Goal: Task Accomplishment & Management: Complete application form

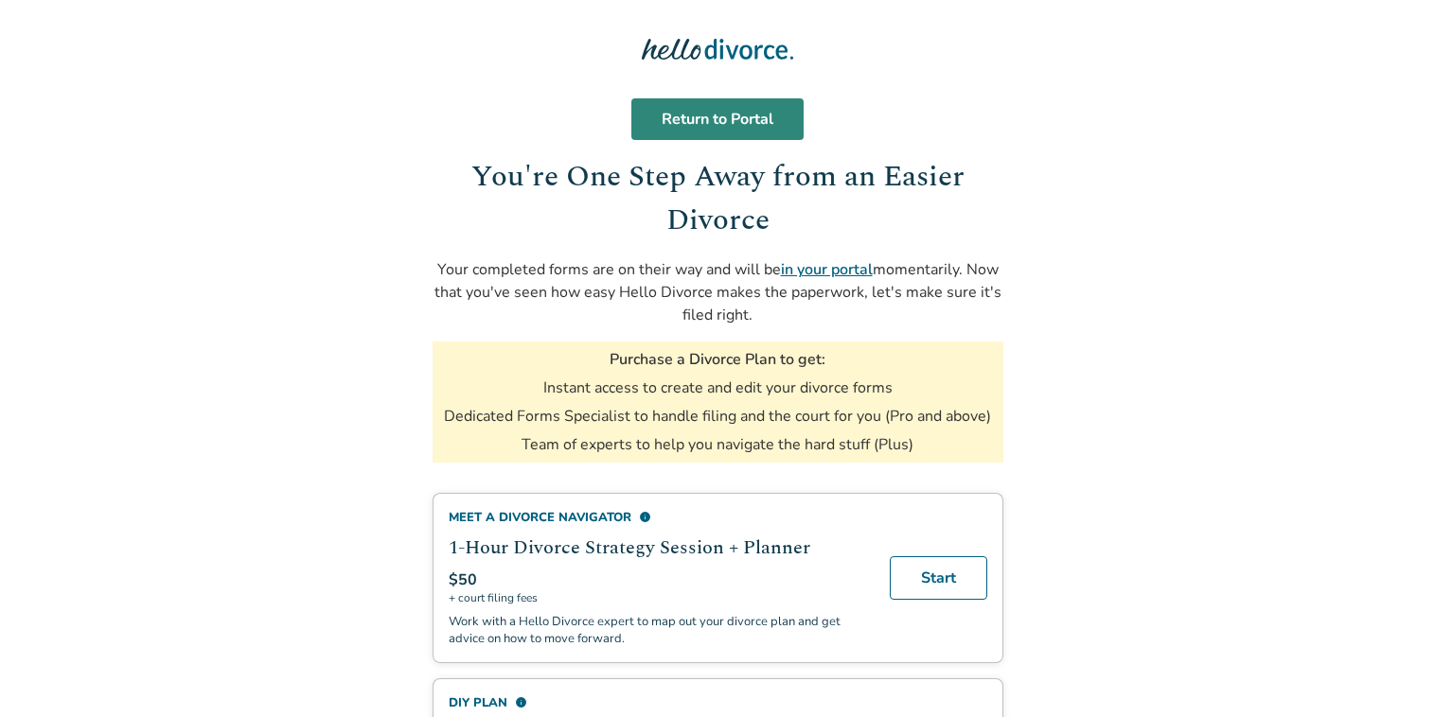
click at [734, 123] on link "Return to Portal" at bounding box center [717, 119] width 172 height 42
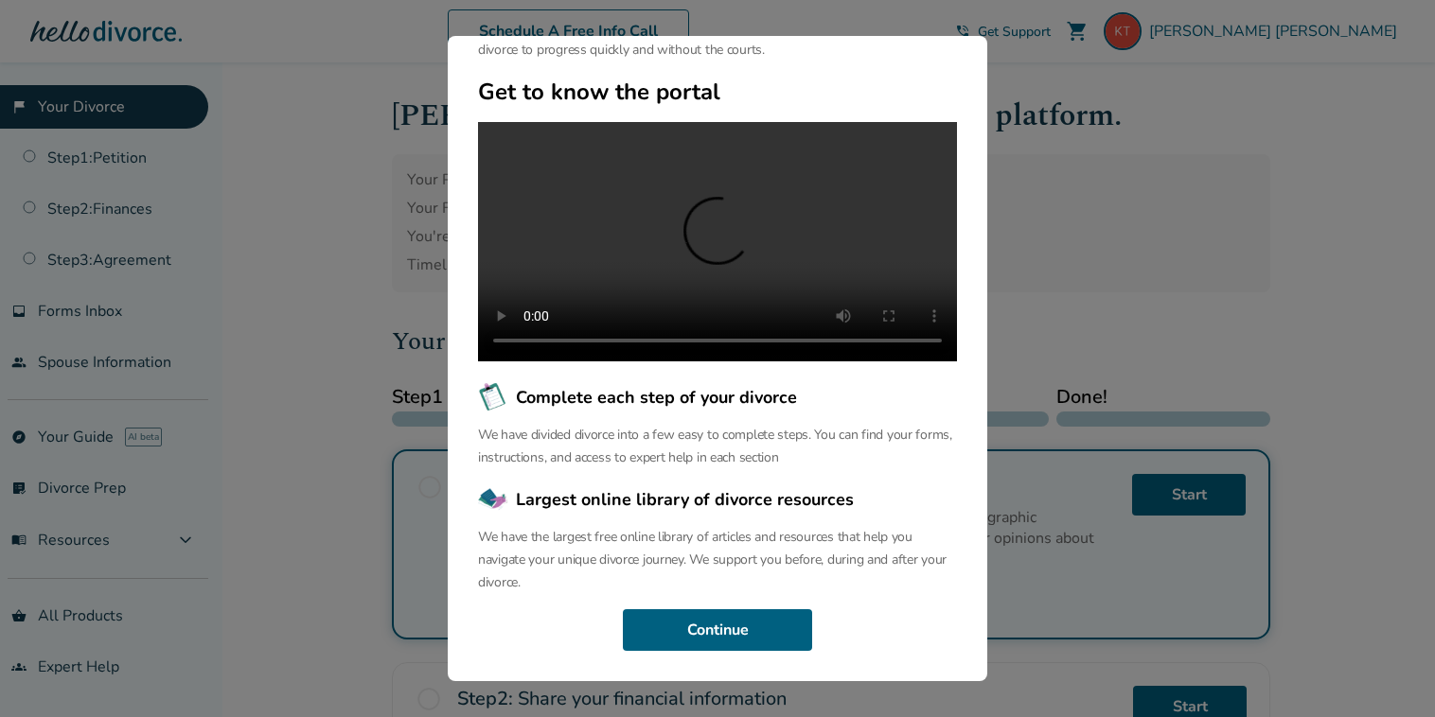
scroll to position [139, 0]
click at [703, 617] on button "Continue" at bounding box center [717, 631] width 189 height 42
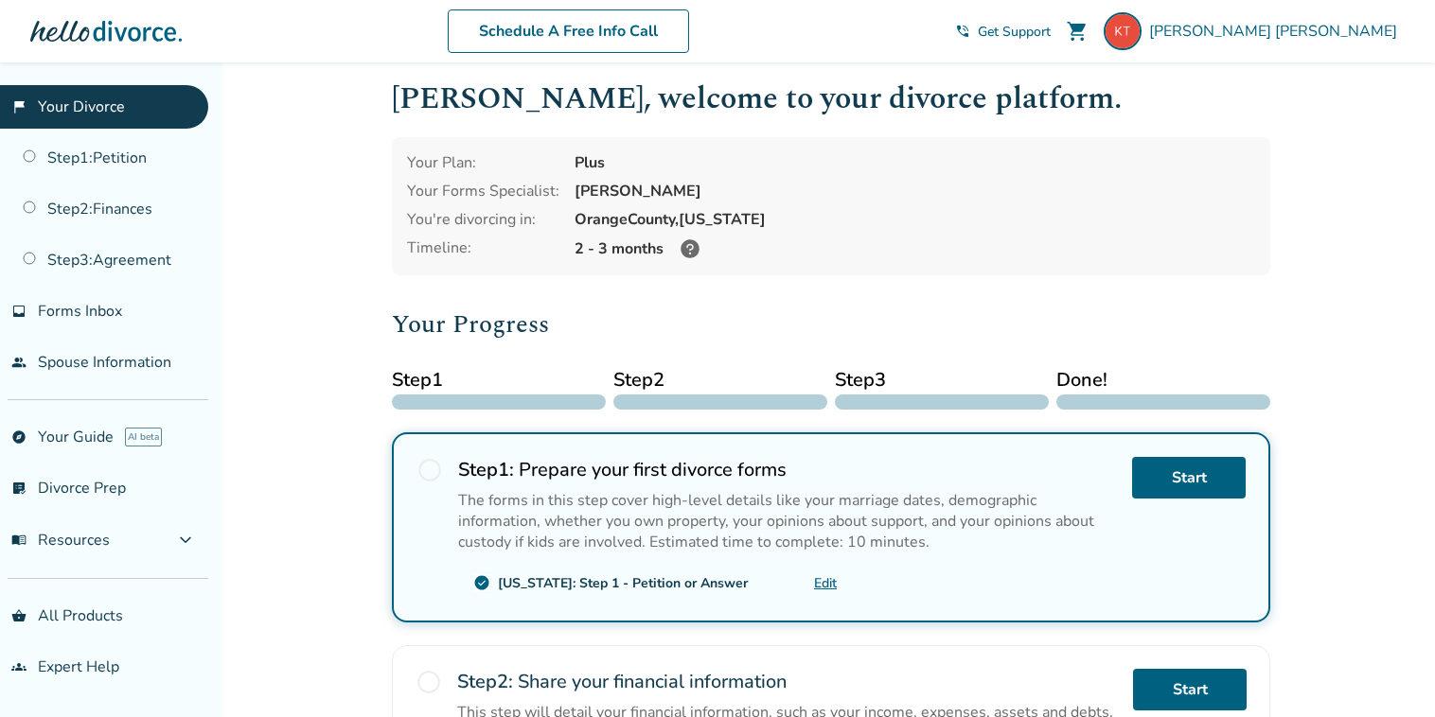
scroll to position [0, 0]
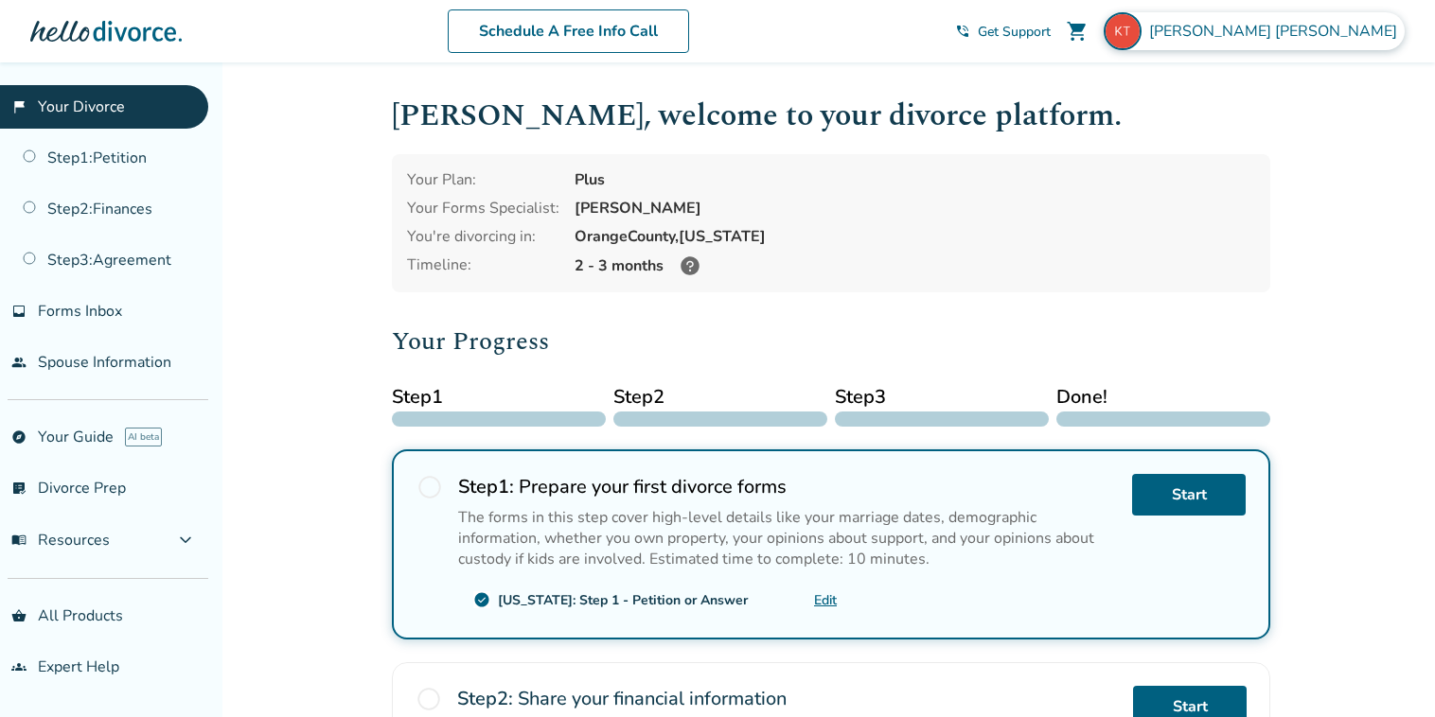
click at [1375, 33] on span "Karen Tran" at bounding box center [1277, 31] width 256 height 21
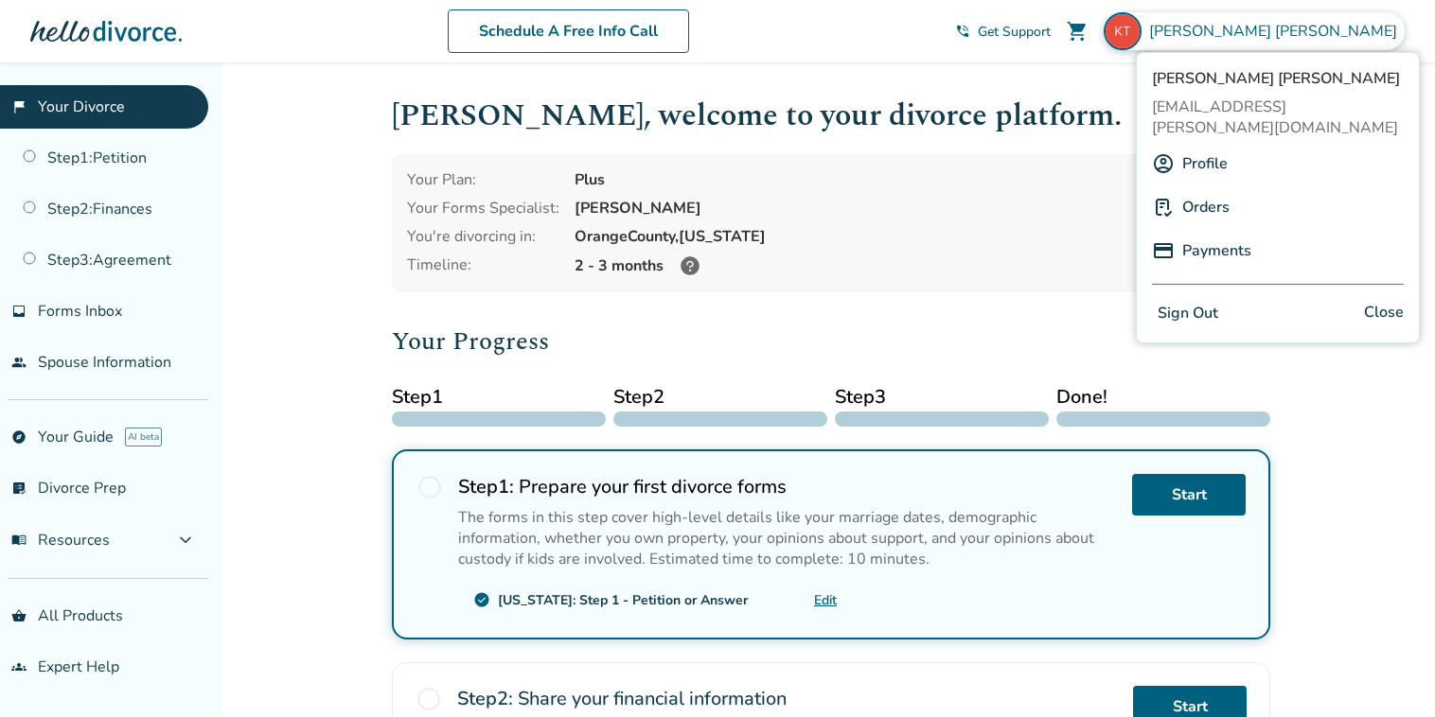
click at [1213, 233] on link "Payments" at bounding box center [1216, 251] width 69 height 36
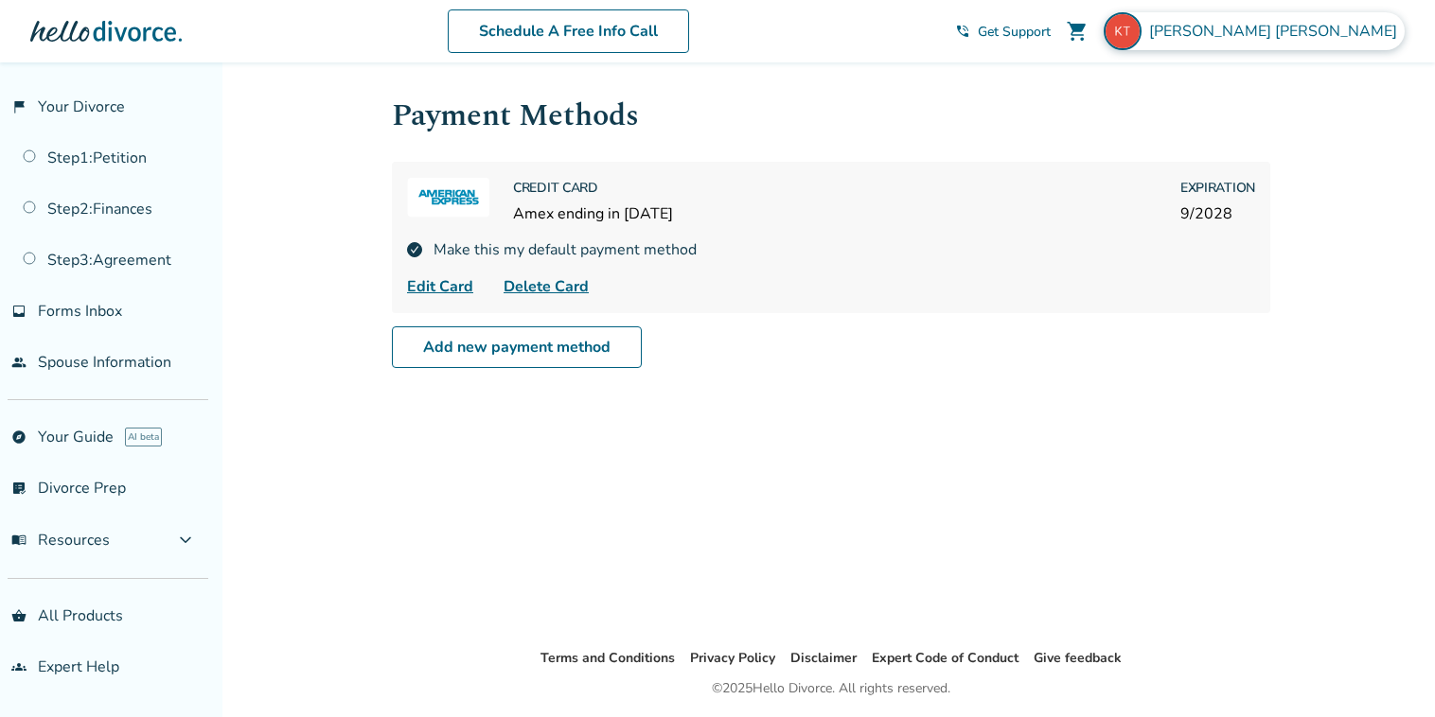
click at [1353, 31] on span "Karen Tran" at bounding box center [1277, 31] width 256 height 21
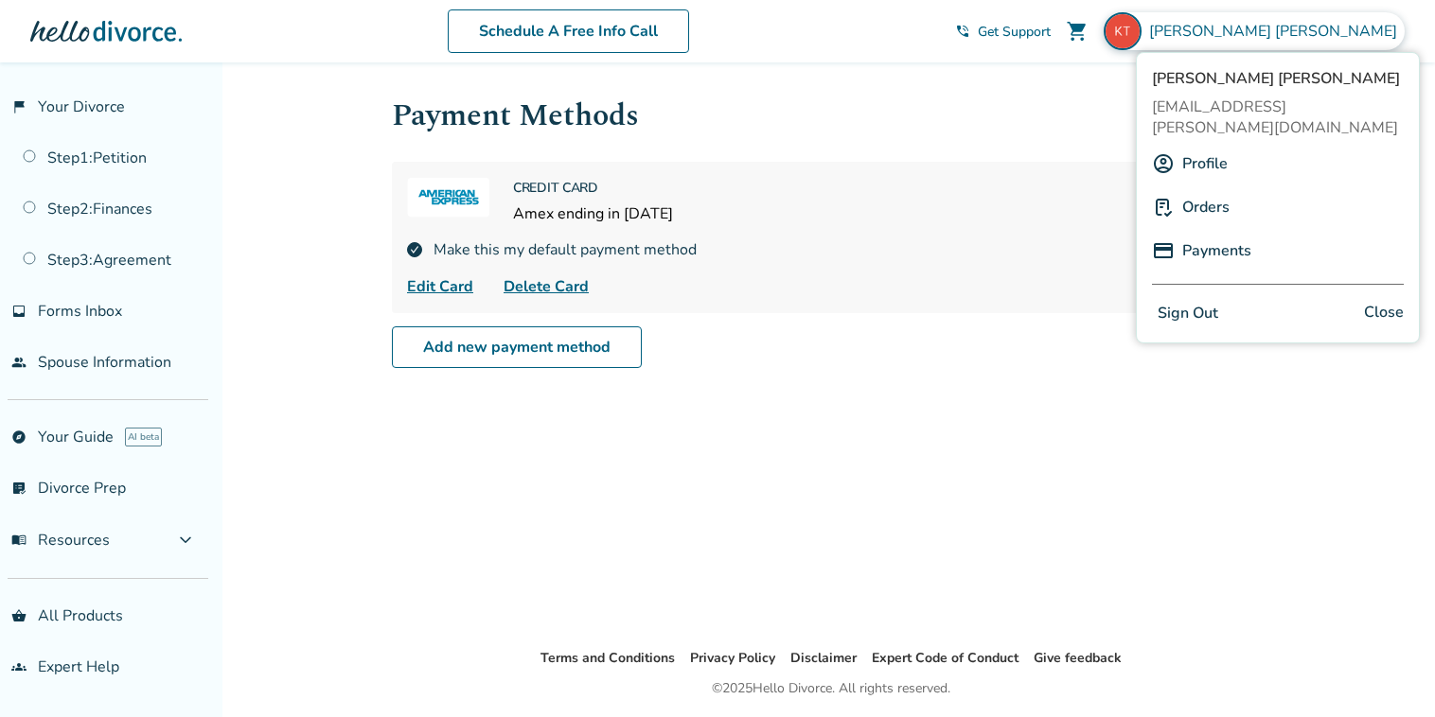
click at [1204, 189] on link "Orders" at bounding box center [1205, 207] width 47 height 36
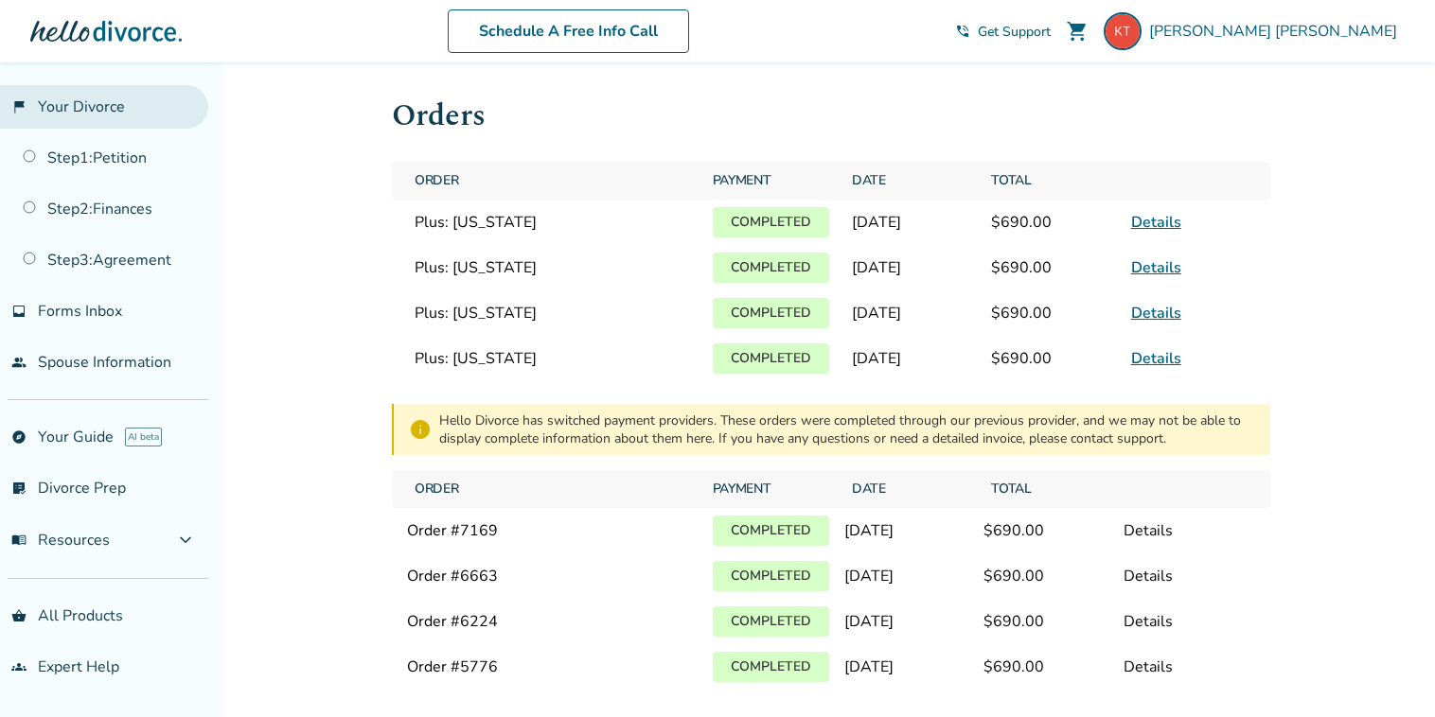
click at [102, 100] on link "flag_2 Your Divorce" at bounding box center [104, 107] width 208 height 44
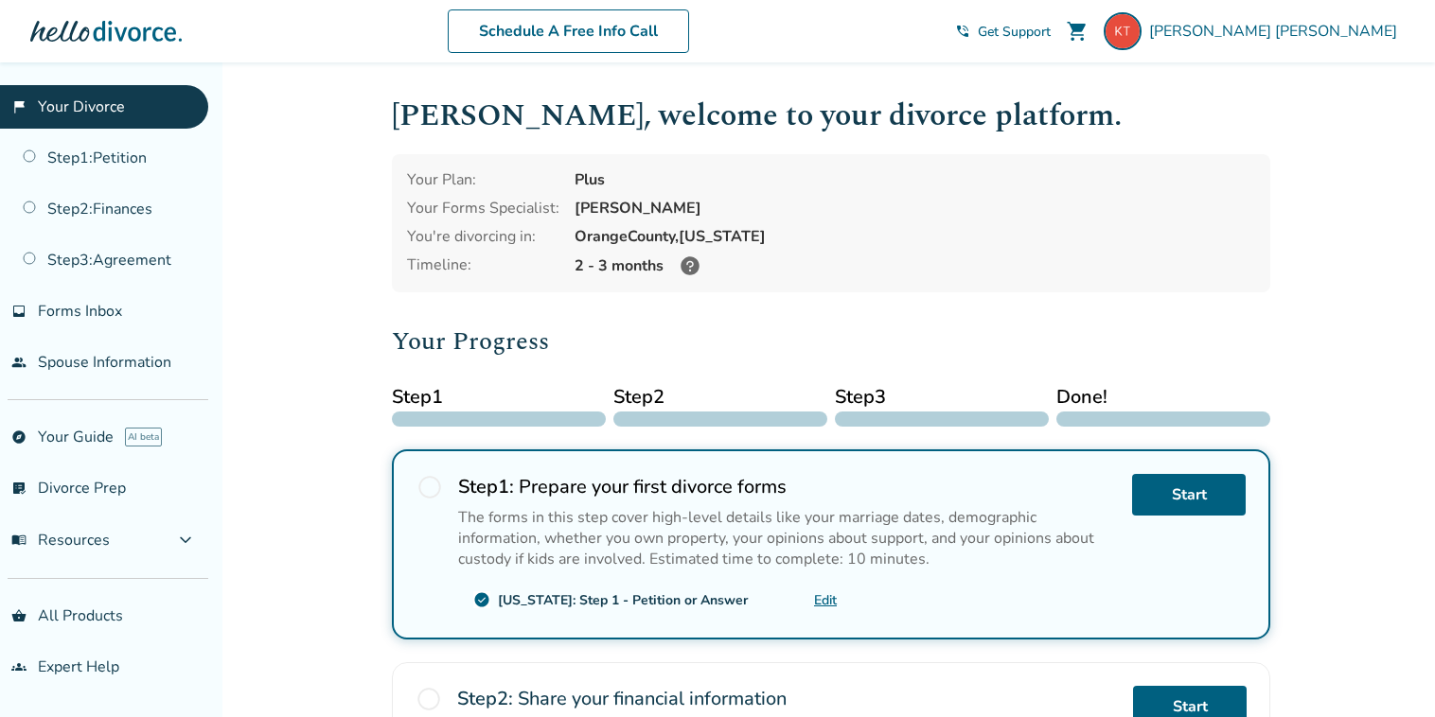
click at [139, 100] on link "flag_2 Your Divorce" at bounding box center [104, 107] width 208 height 44
click at [154, 29] on div at bounding box center [105, 31] width 151 height 38
click at [630, 510] on p "The forms in this step cover high-level details like your marriage dates, demog…" at bounding box center [787, 538] width 659 height 62
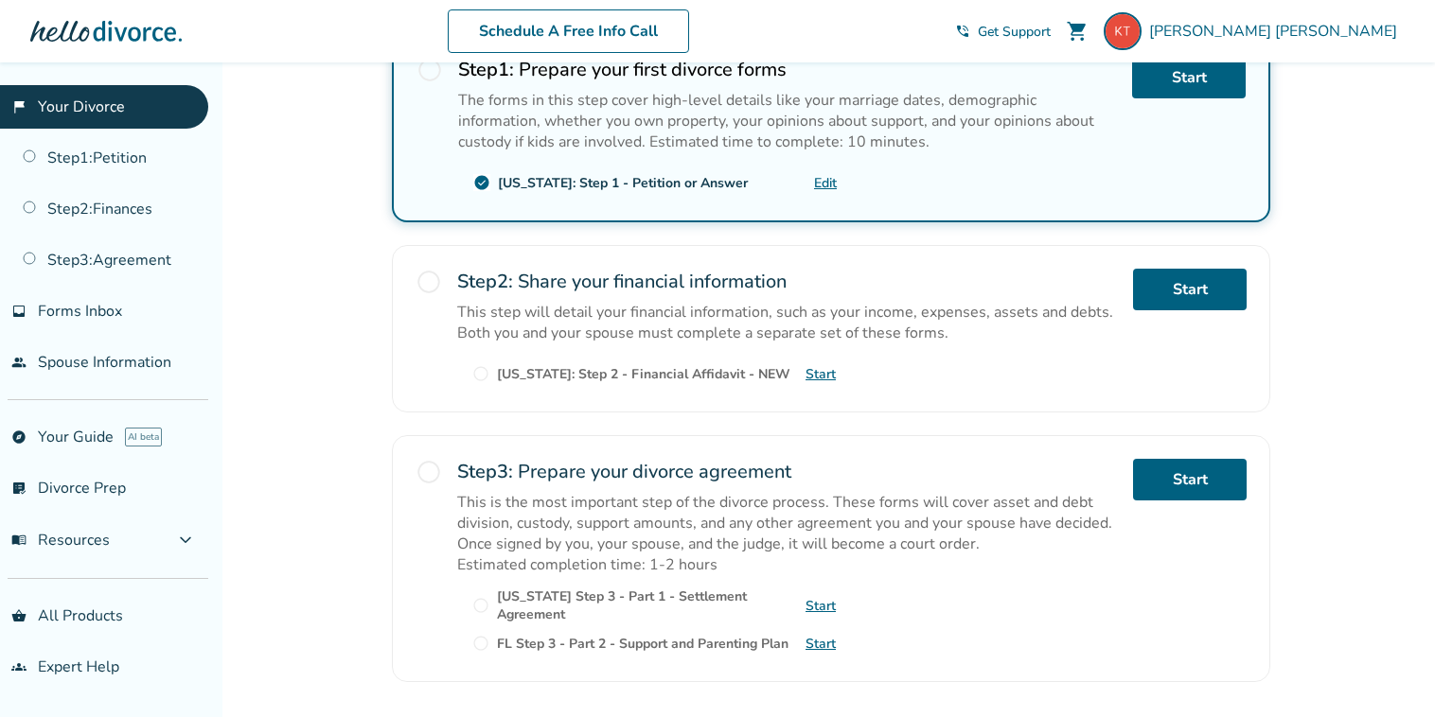
scroll to position [419, 0]
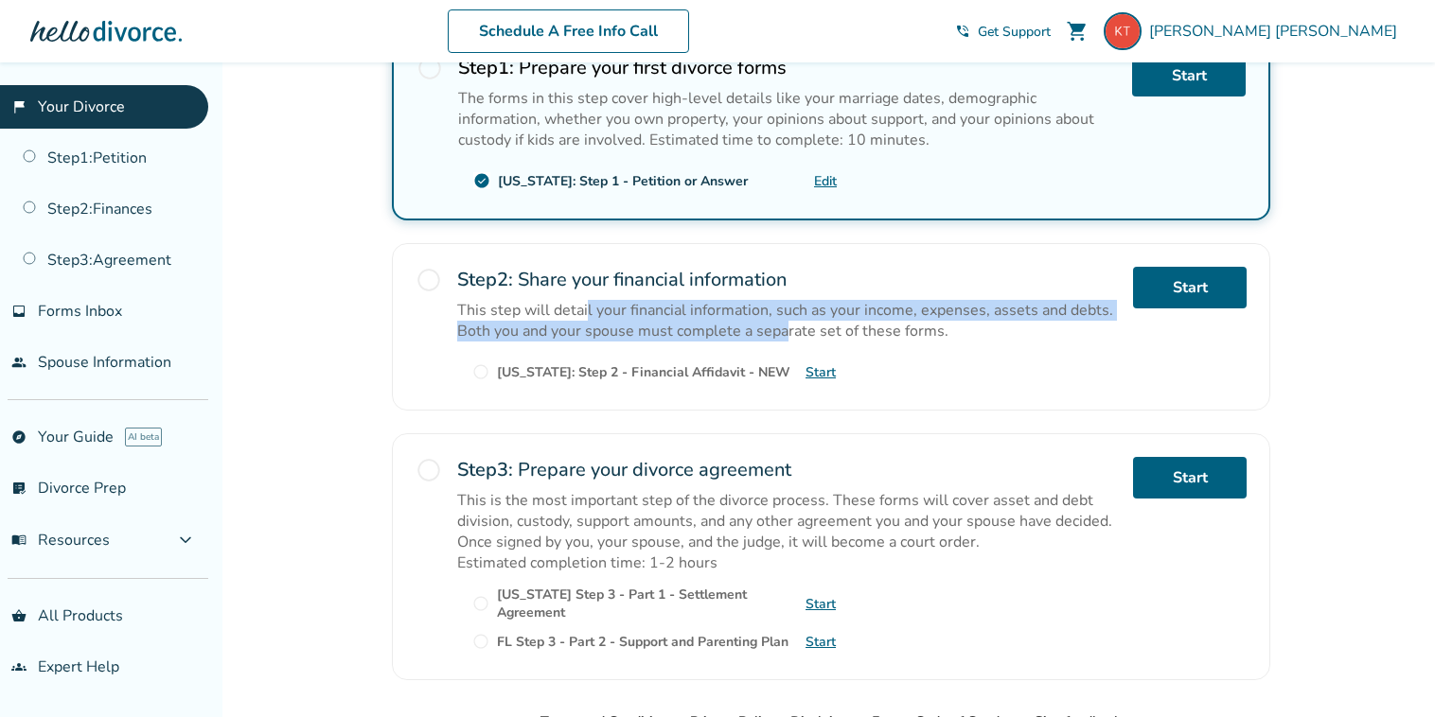
drag, startPoint x: 585, startPoint y: 308, endPoint x: 787, endPoint y: 321, distance: 202.1
click at [787, 321] on p "This step will detail your financial information, such as your income, expenses…" at bounding box center [787, 321] width 661 height 42
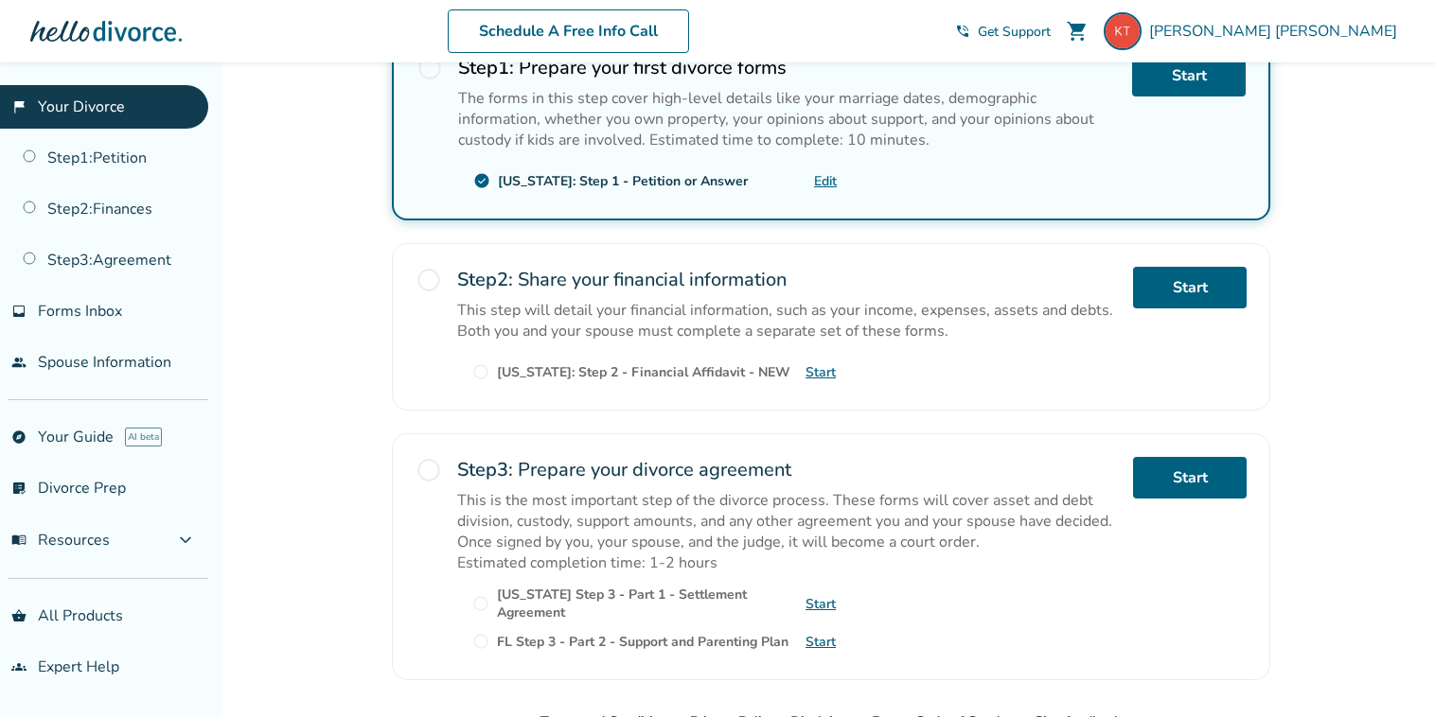
click at [857, 328] on p "This step will detail your financial information, such as your income, expenses…" at bounding box center [787, 321] width 661 height 42
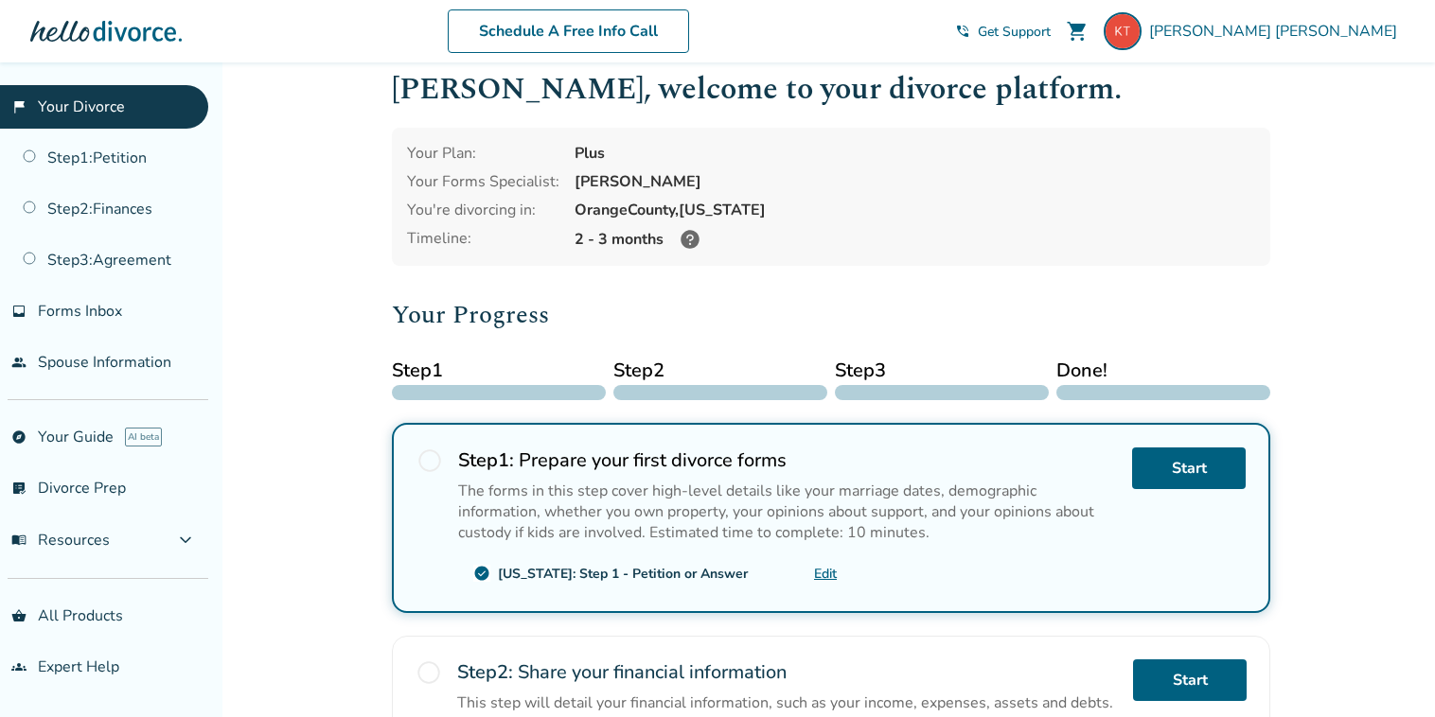
scroll to position [0, 0]
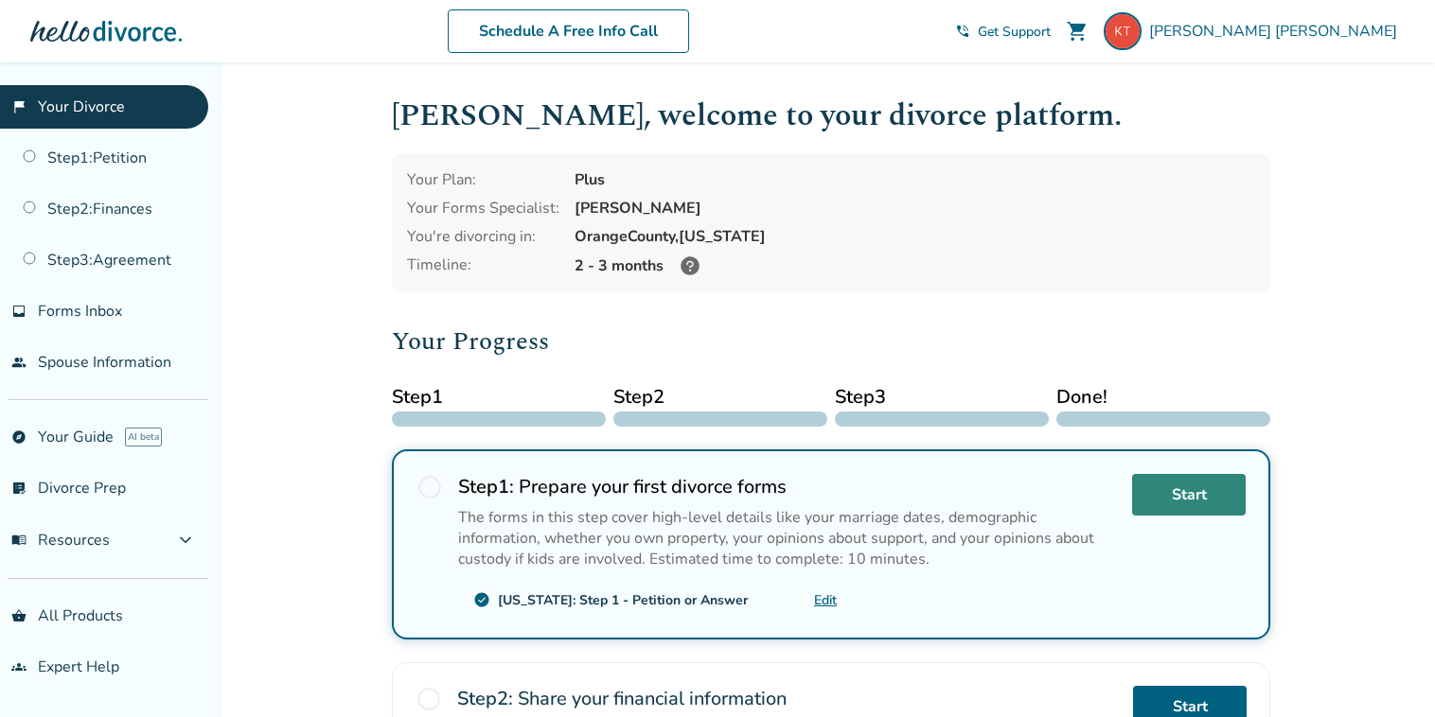
click at [1169, 499] on link "Start" at bounding box center [1189, 495] width 114 height 42
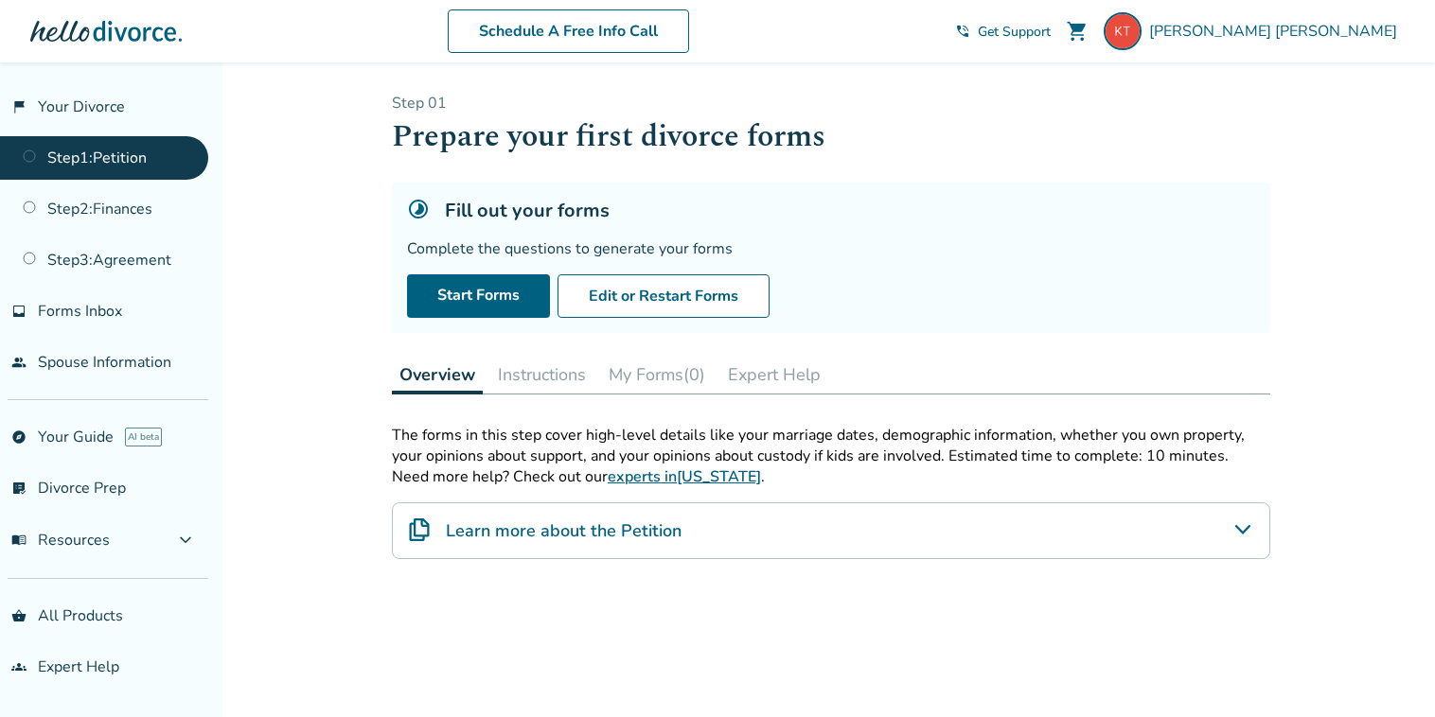
click at [569, 535] on h4 "Learn more about the Petition" at bounding box center [564, 531] width 236 height 25
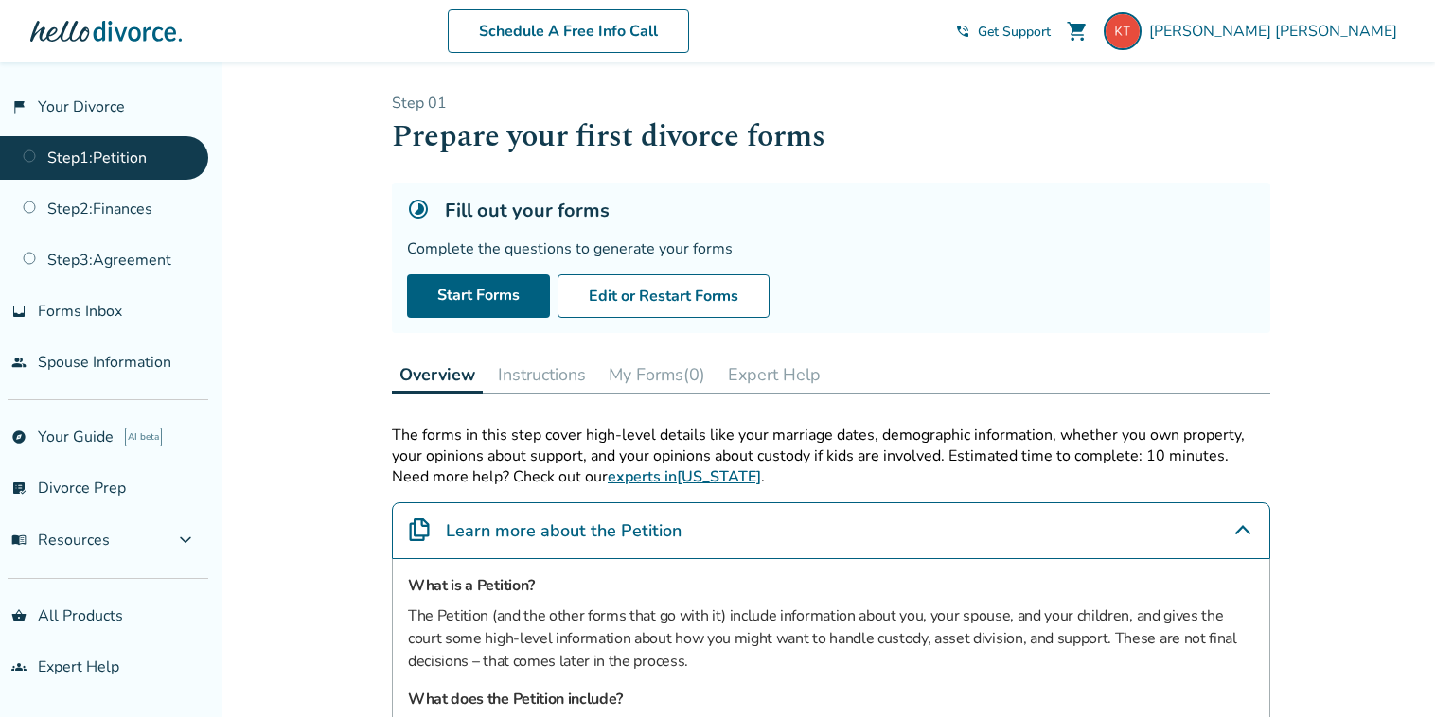
click at [165, 149] on link "Step 1 : Petition" at bounding box center [104, 158] width 208 height 44
click at [489, 286] on link "Start Forms" at bounding box center [478, 297] width 143 height 44
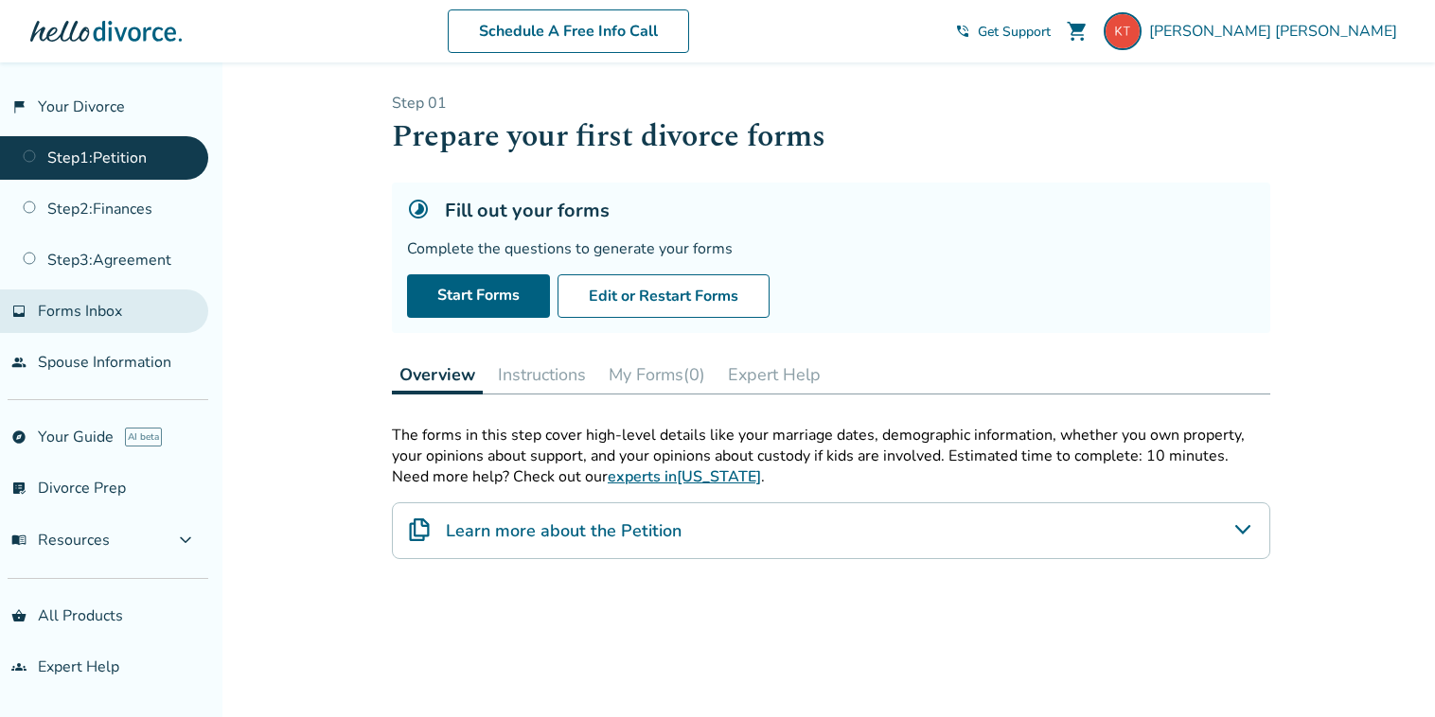
click at [76, 325] on link "inbox Forms Inbox" at bounding box center [104, 312] width 208 height 44
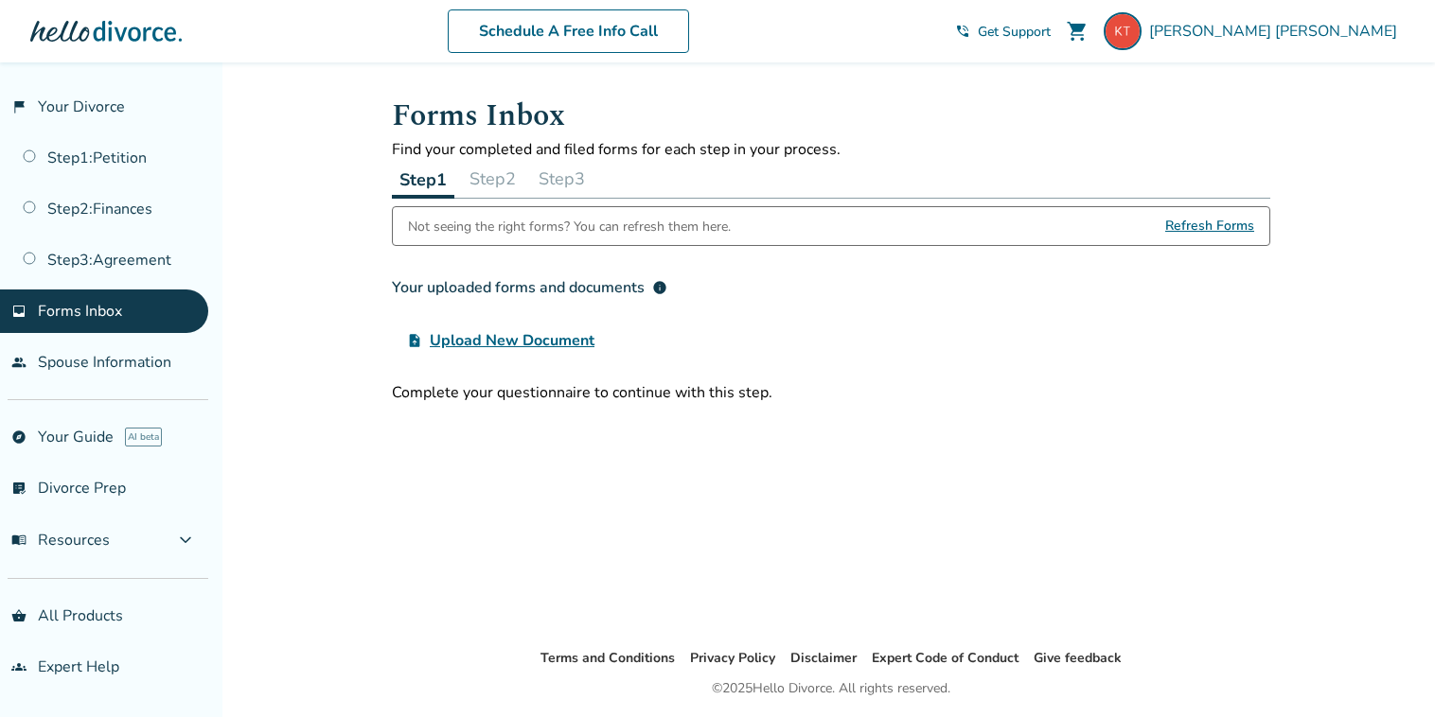
click at [483, 221] on div "Not seeing the right forms? You can refresh them here." at bounding box center [569, 226] width 323 height 38
click at [538, 285] on div "Your uploaded forms and documents info" at bounding box center [529, 287] width 275 height 23
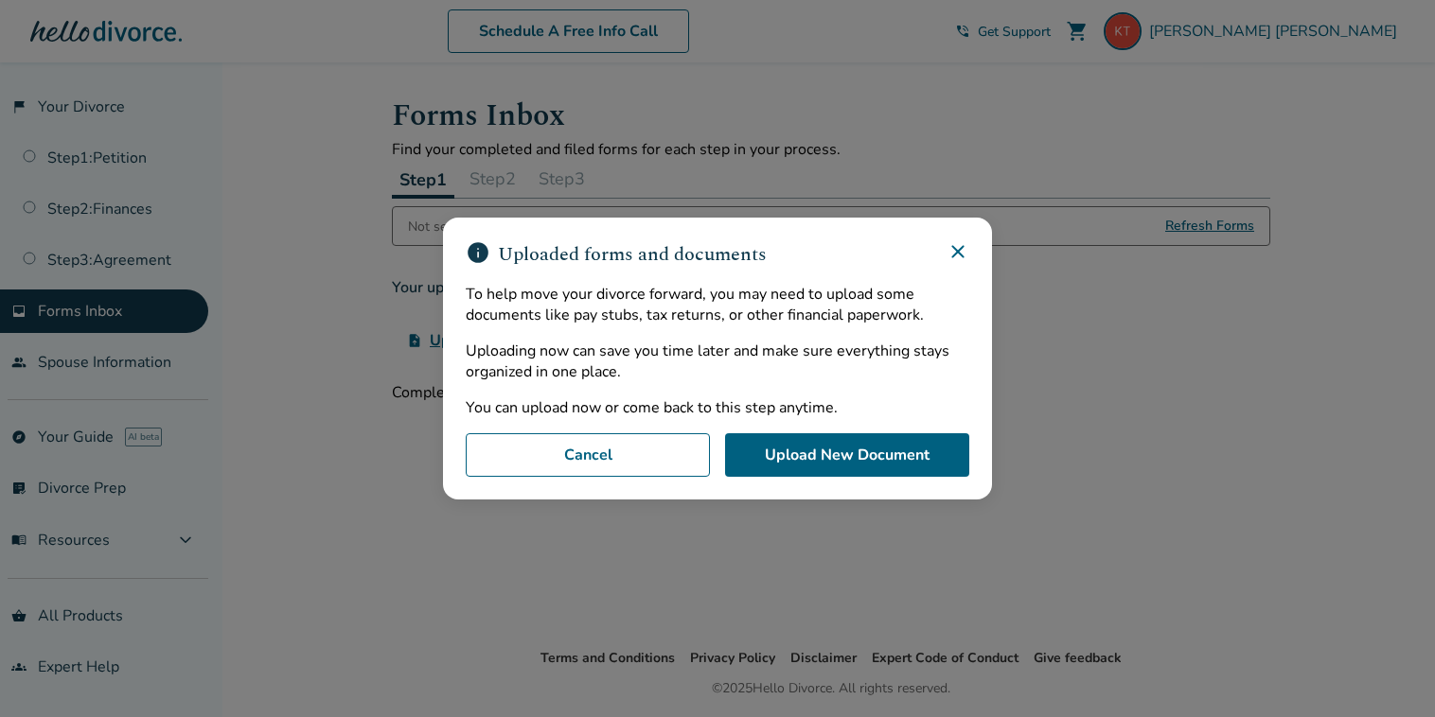
click at [957, 244] on icon at bounding box center [958, 251] width 23 height 23
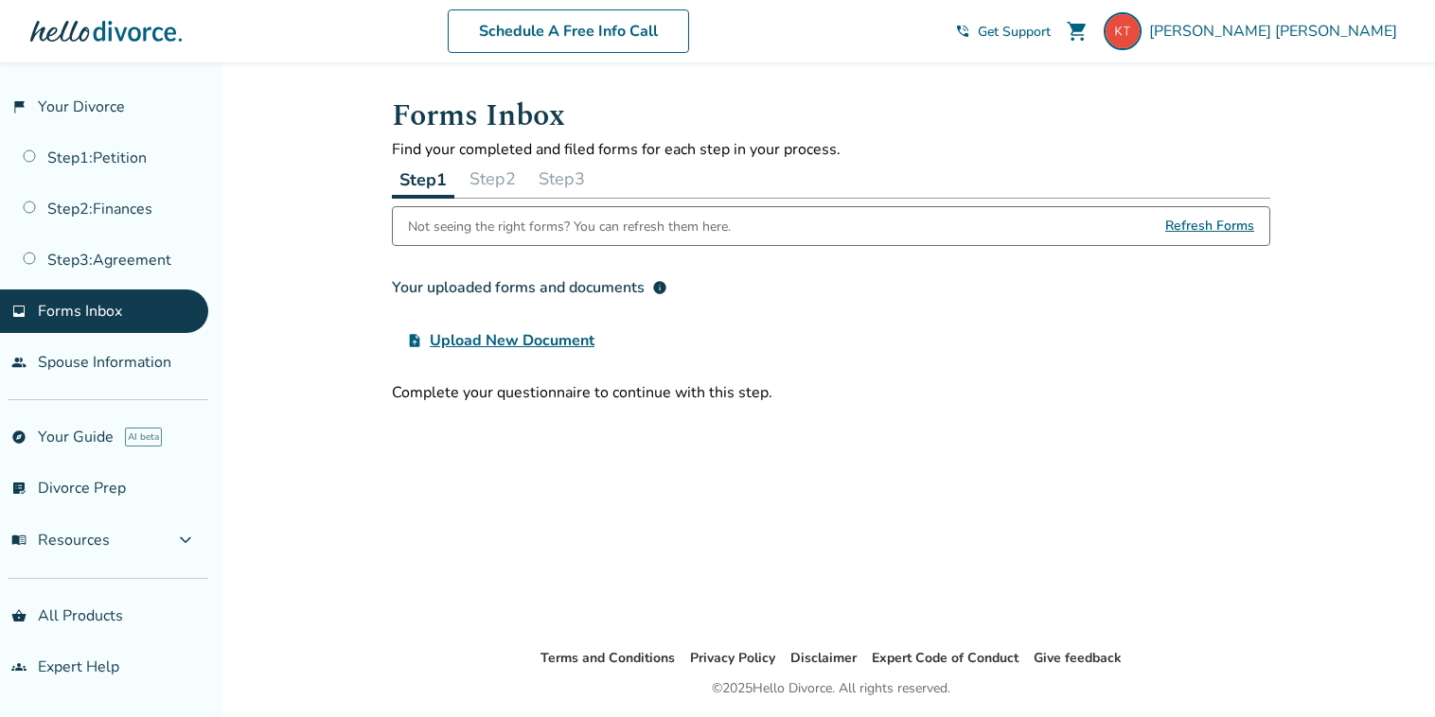
click at [1226, 228] on span "Refresh Forms" at bounding box center [1209, 226] width 89 height 38
click at [561, 289] on div "Your uploaded forms and documents info" at bounding box center [529, 287] width 275 height 23
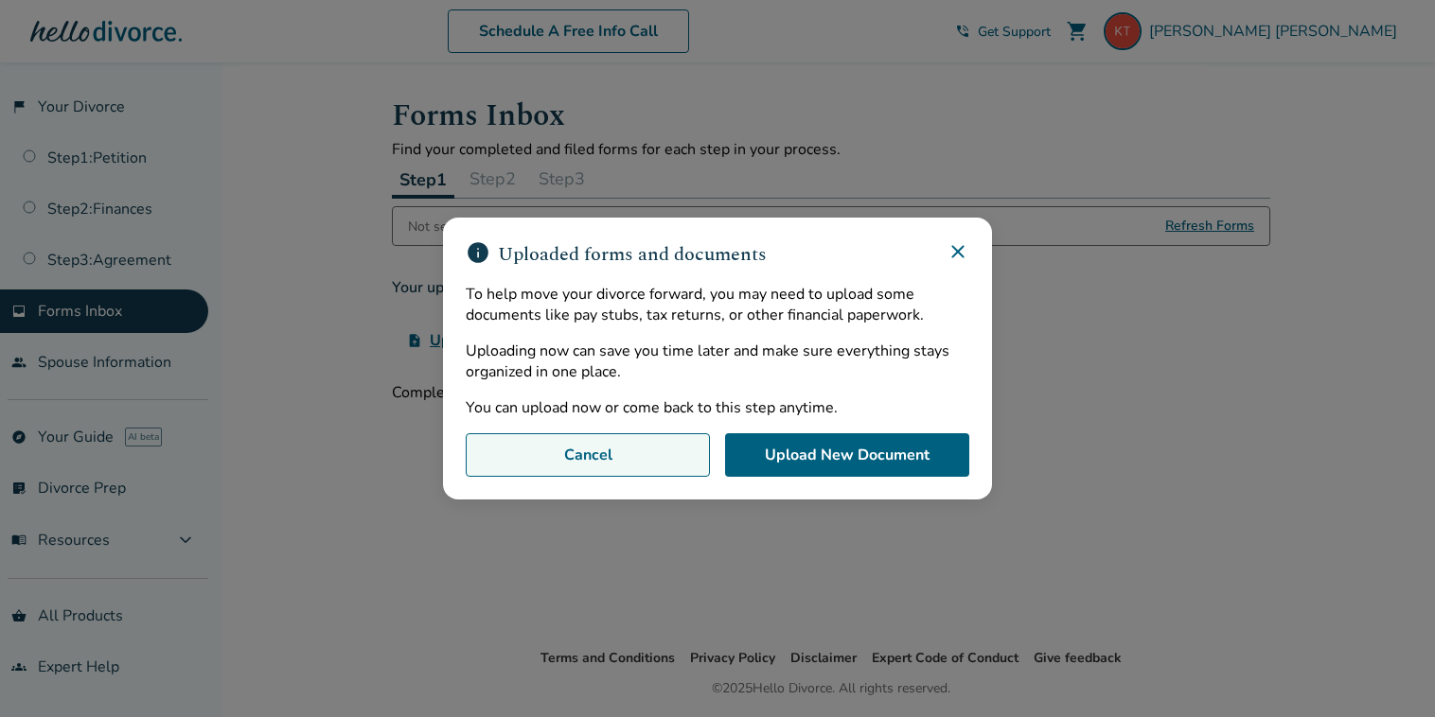
click at [600, 444] on button "Cancel" at bounding box center [588, 456] width 244 height 44
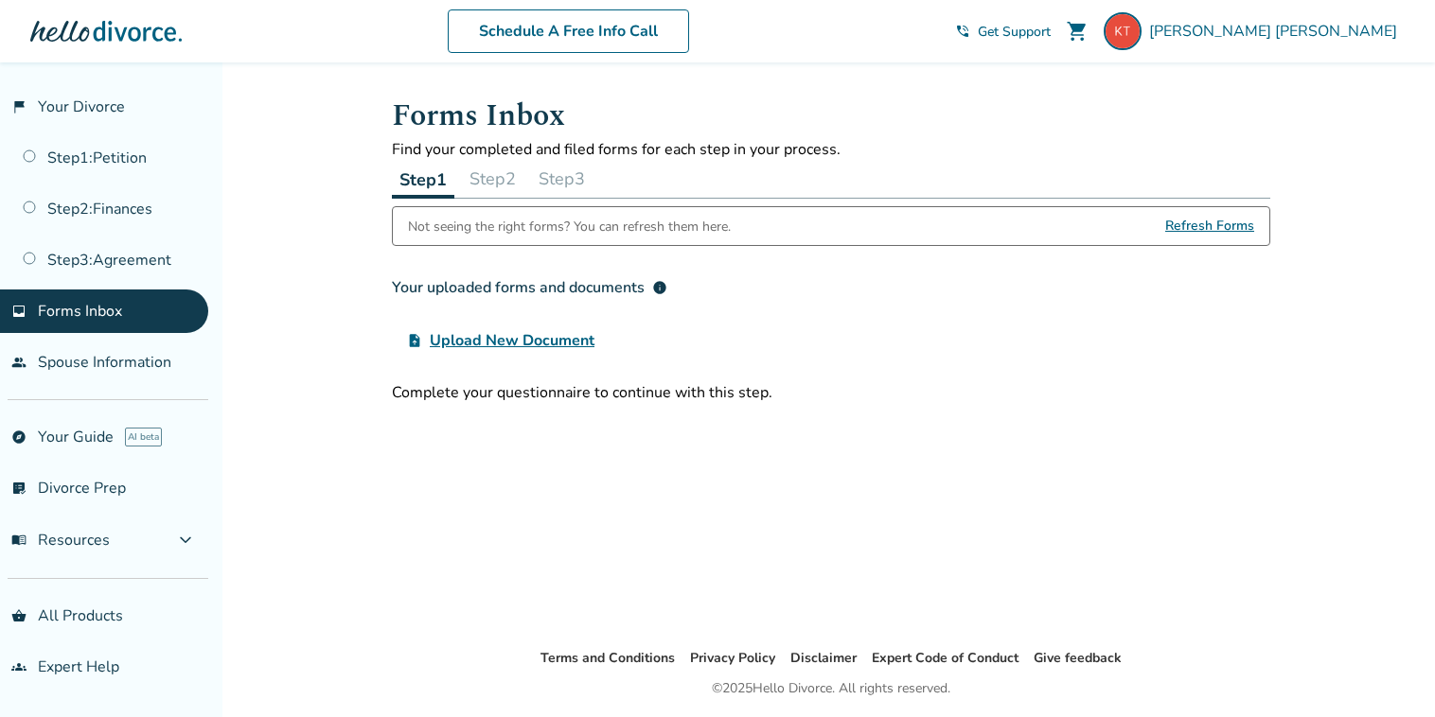
click at [557, 344] on span "Upload New Document" at bounding box center [512, 340] width 165 height 23
click at [0, 0] on input "upload_file Upload New Document" at bounding box center [0, 0] width 0 height 0
click at [491, 345] on span "Upload New Document" at bounding box center [512, 340] width 165 height 23
click at [0, 0] on input "upload_file Upload New Document" at bounding box center [0, 0] width 0 height 0
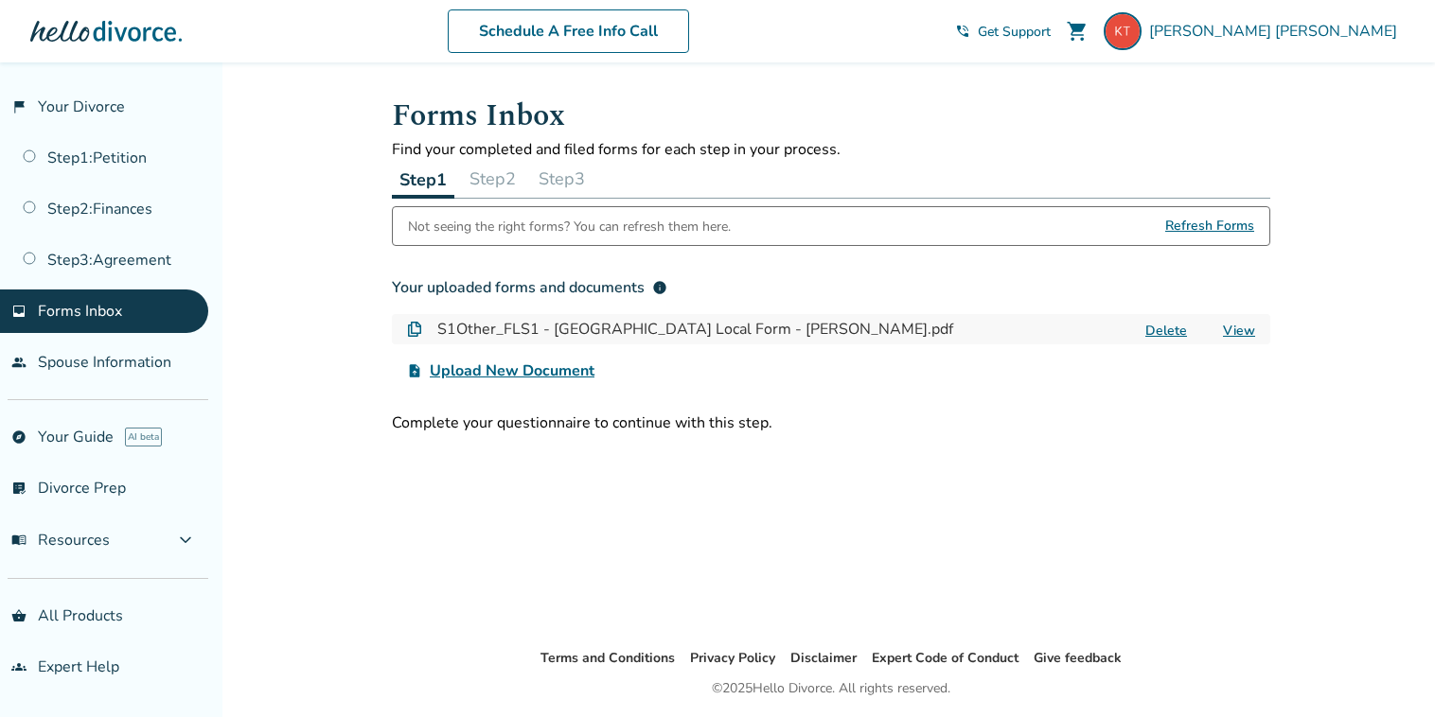
click at [553, 363] on span "Upload New Document" at bounding box center [512, 371] width 165 height 23
click at [0, 0] on input "upload_file Upload New Document" at bounding box center [0, 0] width 0 height 0
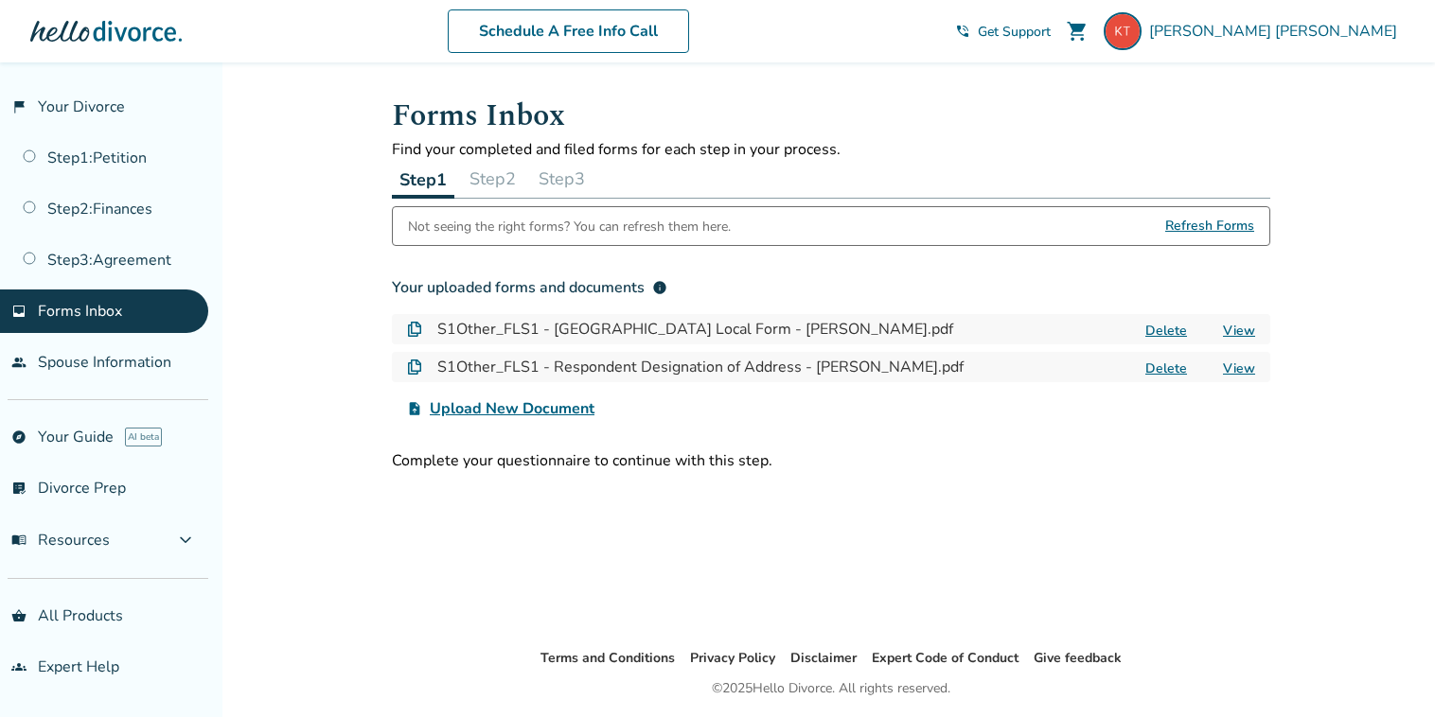
click at [549, 410] on span "Upload New Document" at bounding box center [512, 409] width 165 height 23
click at [0, 0] on input "upload_file Upload New Document" at bounding box center [0, 0] width 0 height 0
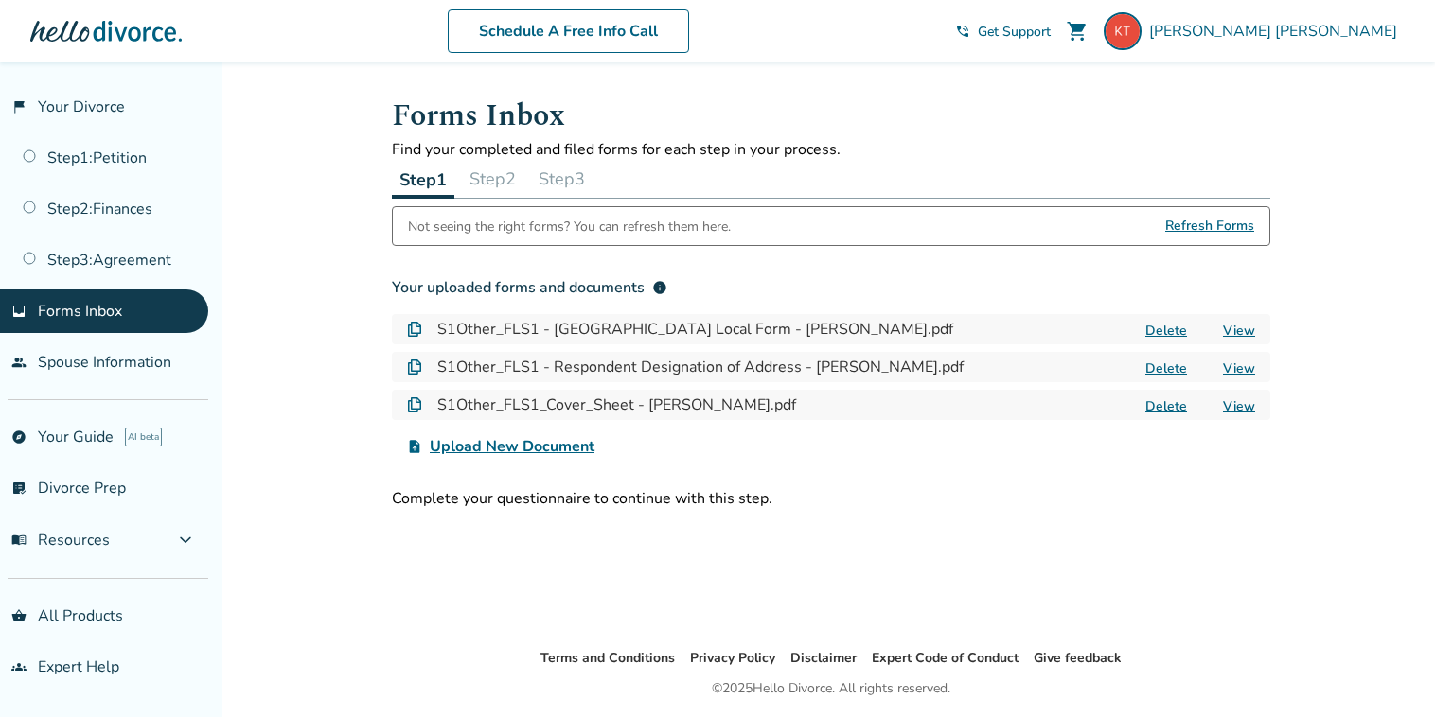
click at [523, 448] on span "Upload New Document" at bounding box center [512, 446] width 165 height 23
click at [0, 0] on input "upload_file Upload New Document" at bounding box center [0, 0] width 0 height 0
click at [549, 440] on span "Upload New Document" at bounding box center [512, 446] width 165 height 23
click at [0, 0] on input "upload_file Upload New Document" at bounding box center [0, 0] width 0 height 0
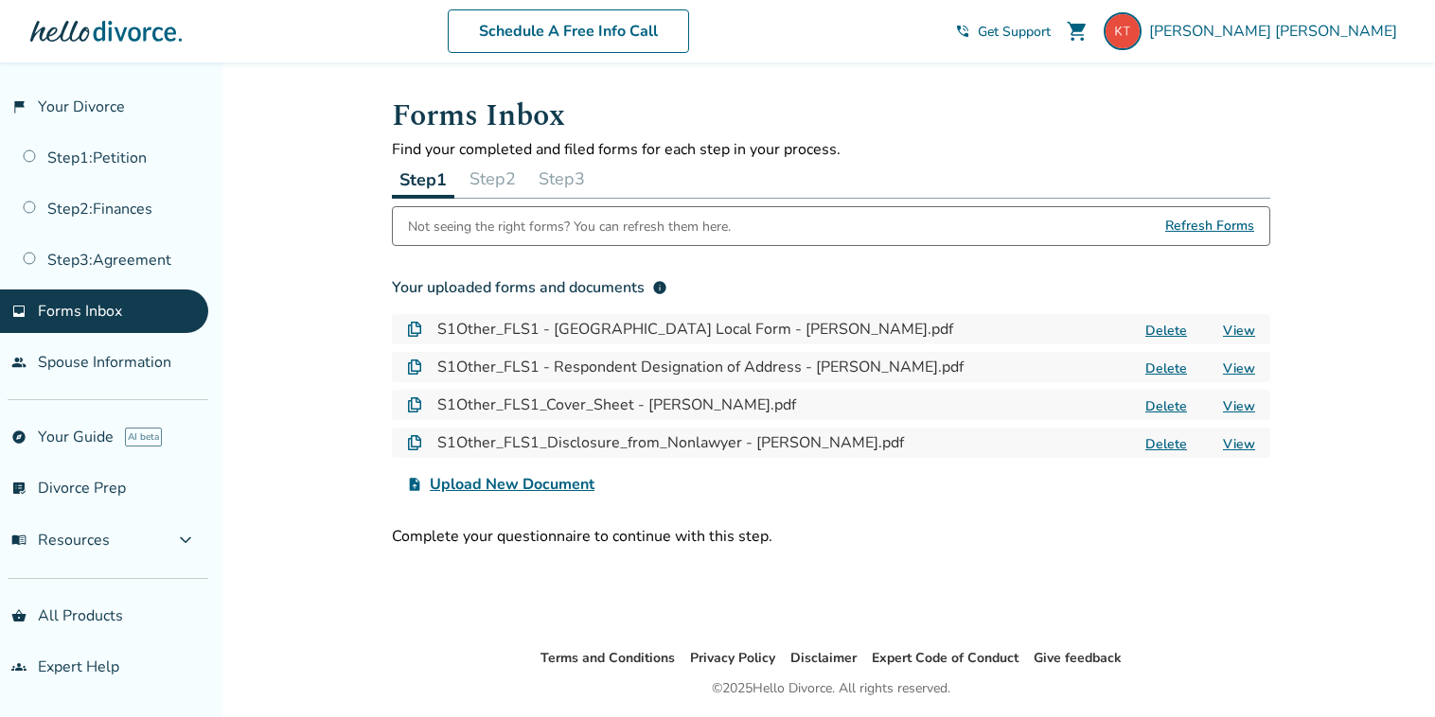
click at [521, 490] on span "Upload New Document" at bounding box center [512, 484] width 165 height 23
click at [0, 0] on input "upload_file Upload New Document" at bounding box center [0, 0] width 0 height 0
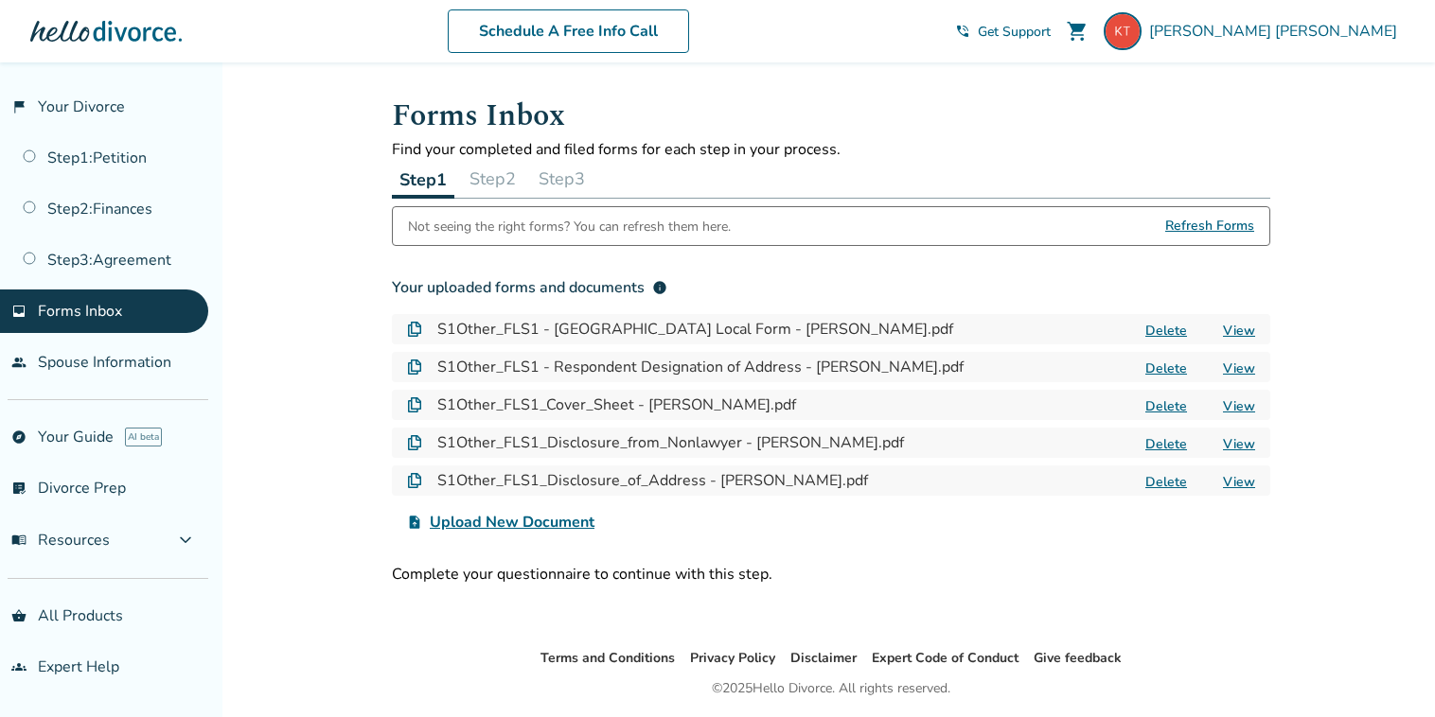
click at [560, 524] on span "Upload New Document" at bounding box center [512, 522] width 165 height 23
click at [0, 0] on input "upload_file Upload New Document" at bounding box center [0, 0] width 0 height 0
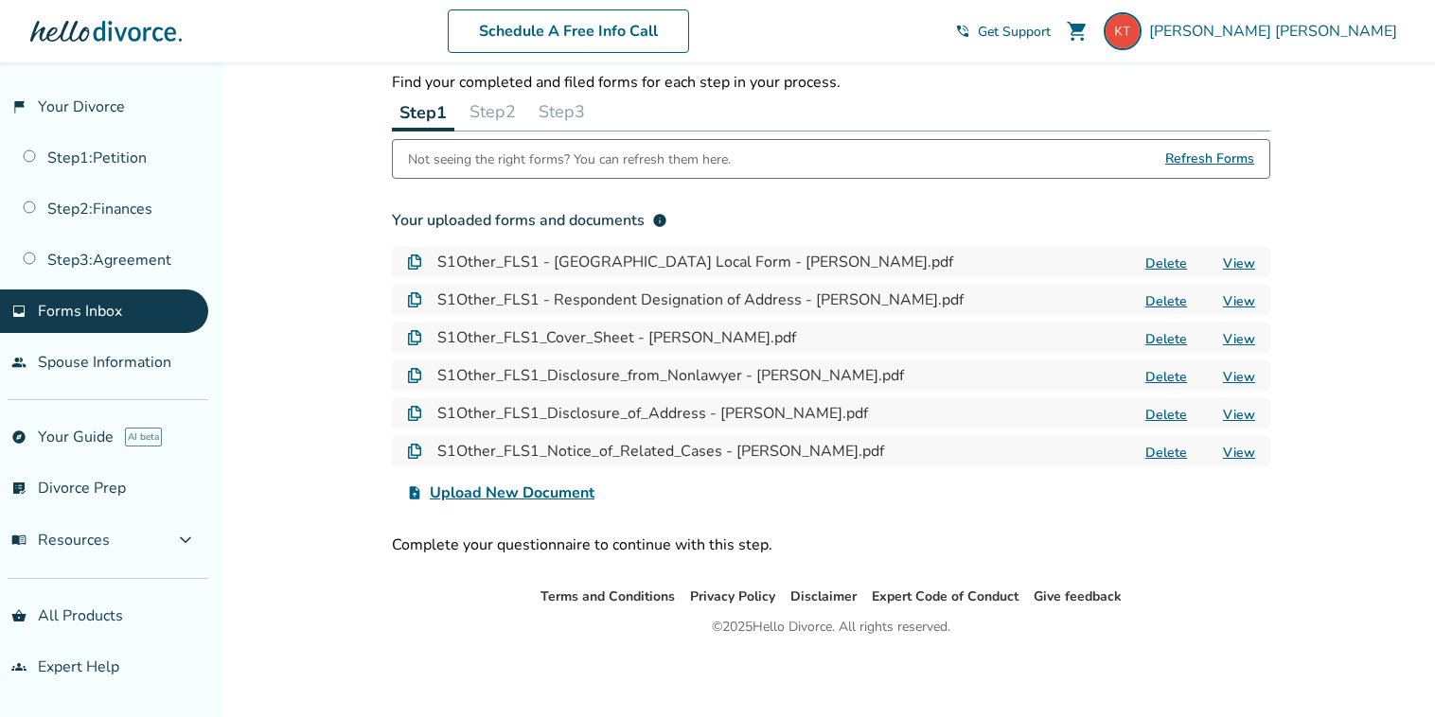
click at [558, 489] on span "Upload New Document" at bounding box center [512, 493] width 165 height 23
click at [0, 0] on input "upload_file Upload New Document" at bounding box center [0, 0] width 0 height 0
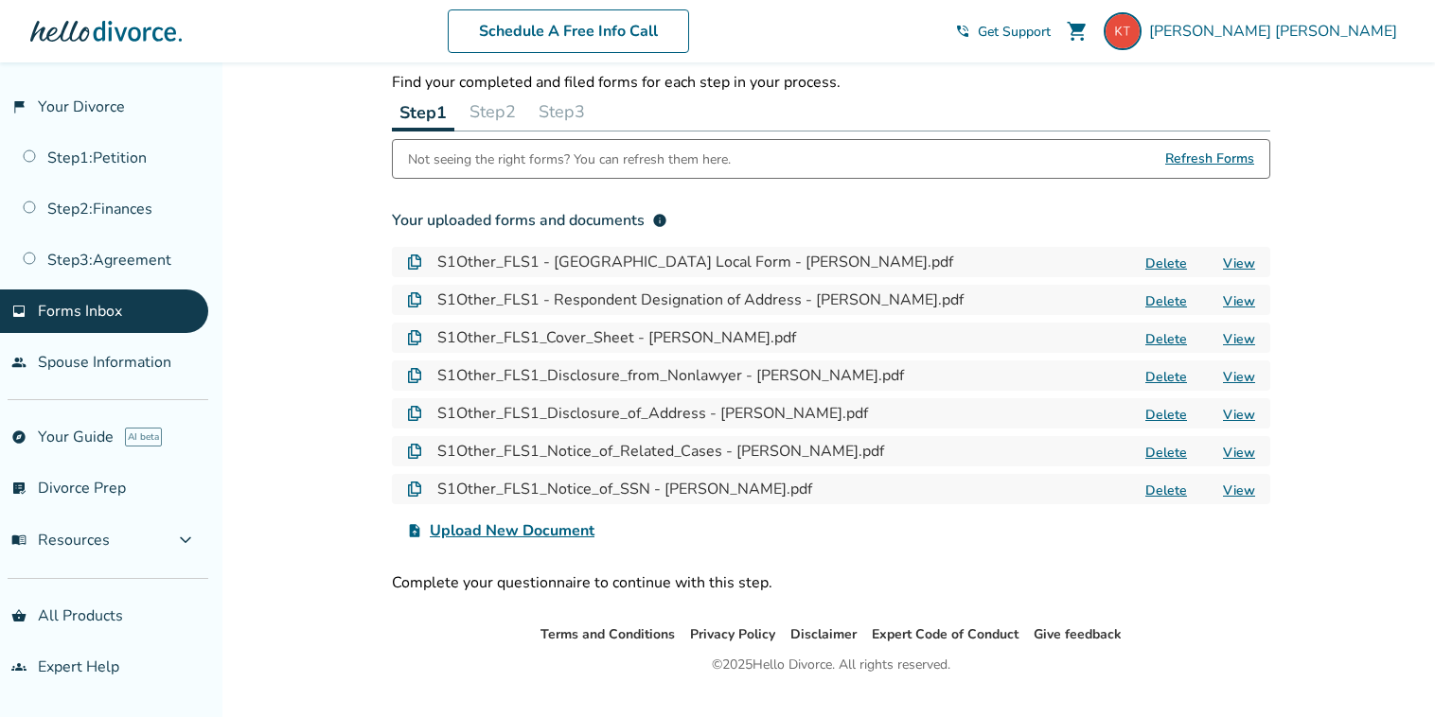
click at [508, 528] on span "Upload New Document" at bounding box center [512, 531] width 165 height 23
click at [0, 0] on input "upload_file Upload New Document" at bounding box center [0, 0] width 0 height 0
click at [556, 524] on span "Upload New Document" at bounding box center [512, 531] width 165 height 23
click at [0, 0] on input "upload_file Upload New Document" at bounding box center [0, 0] width 0 height 0
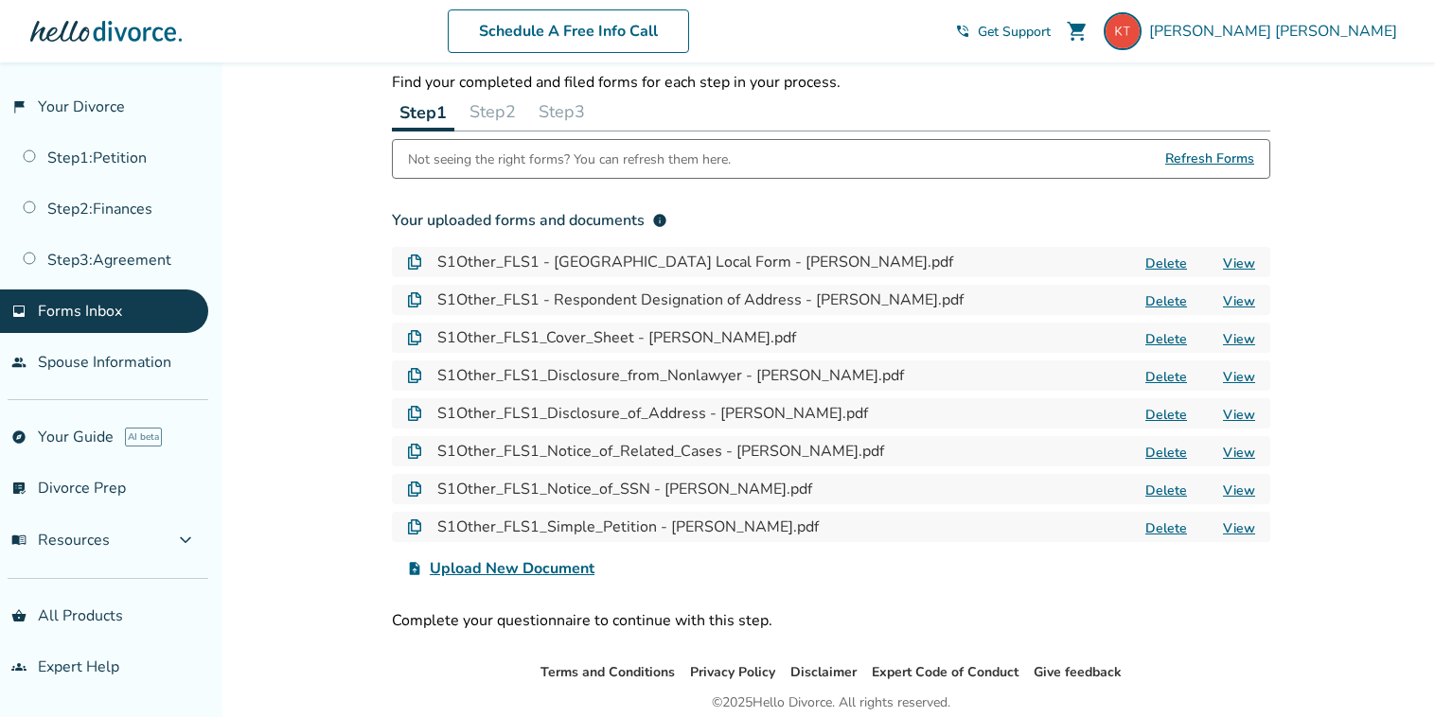
click at [526, 566] on span "Upload New Document" at bounding box center [512, 569] width 165 height 23
click at [0, 0] on input "upload_file Upload New Document" at bounding box center [0, 0] width 0 height 0
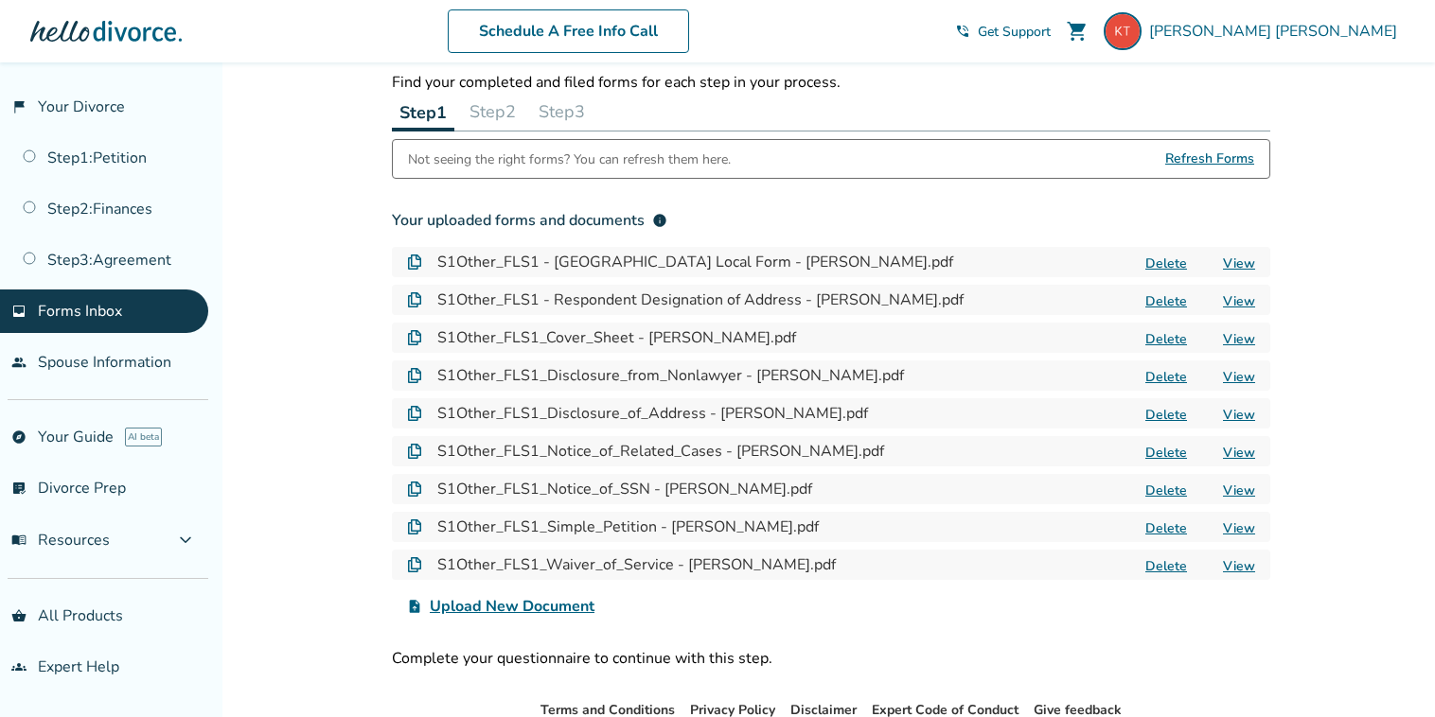
click at [497, 608] on span "Upload New Document" at bounding box center [512, 606] width 165 height 23
click at [0, 0] on input "upload_file Upload New Document" at bounding box center [0, 0] width 0 height 0
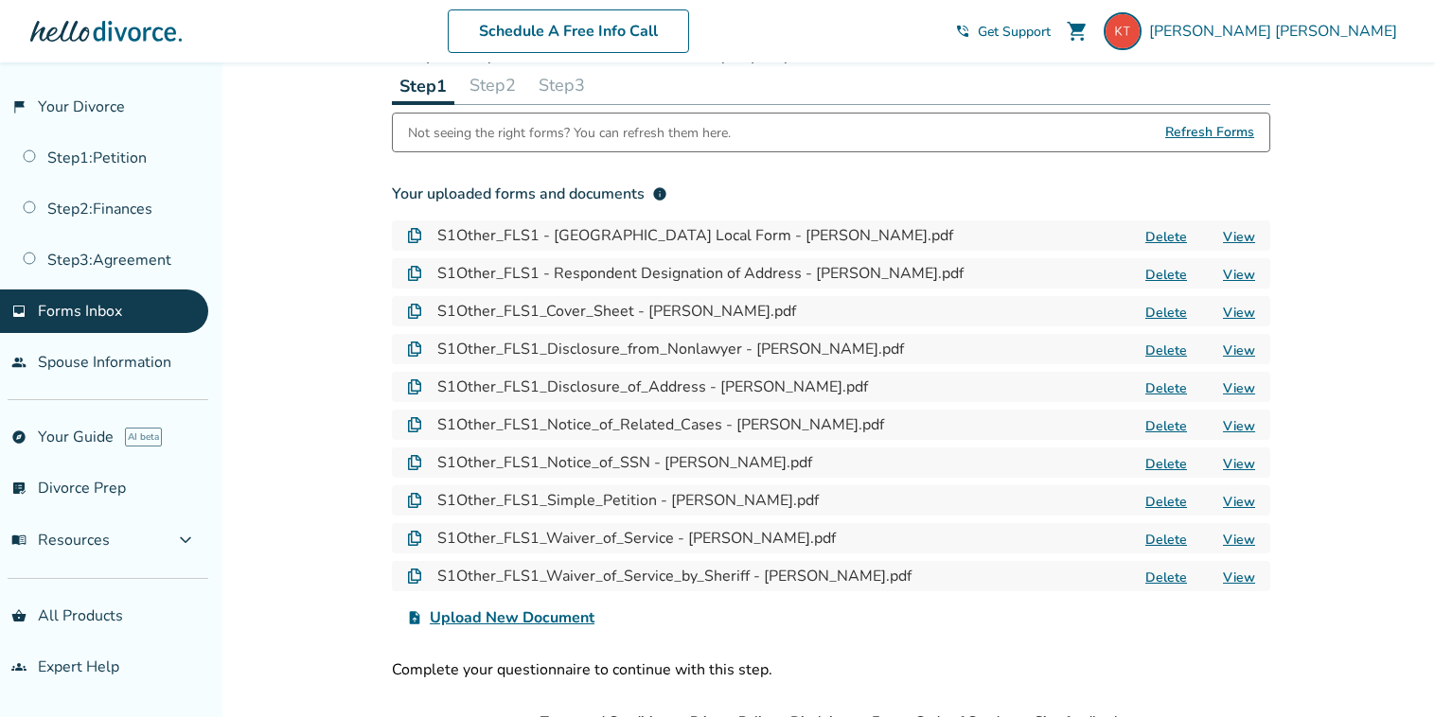
scroll to position [79, 0]
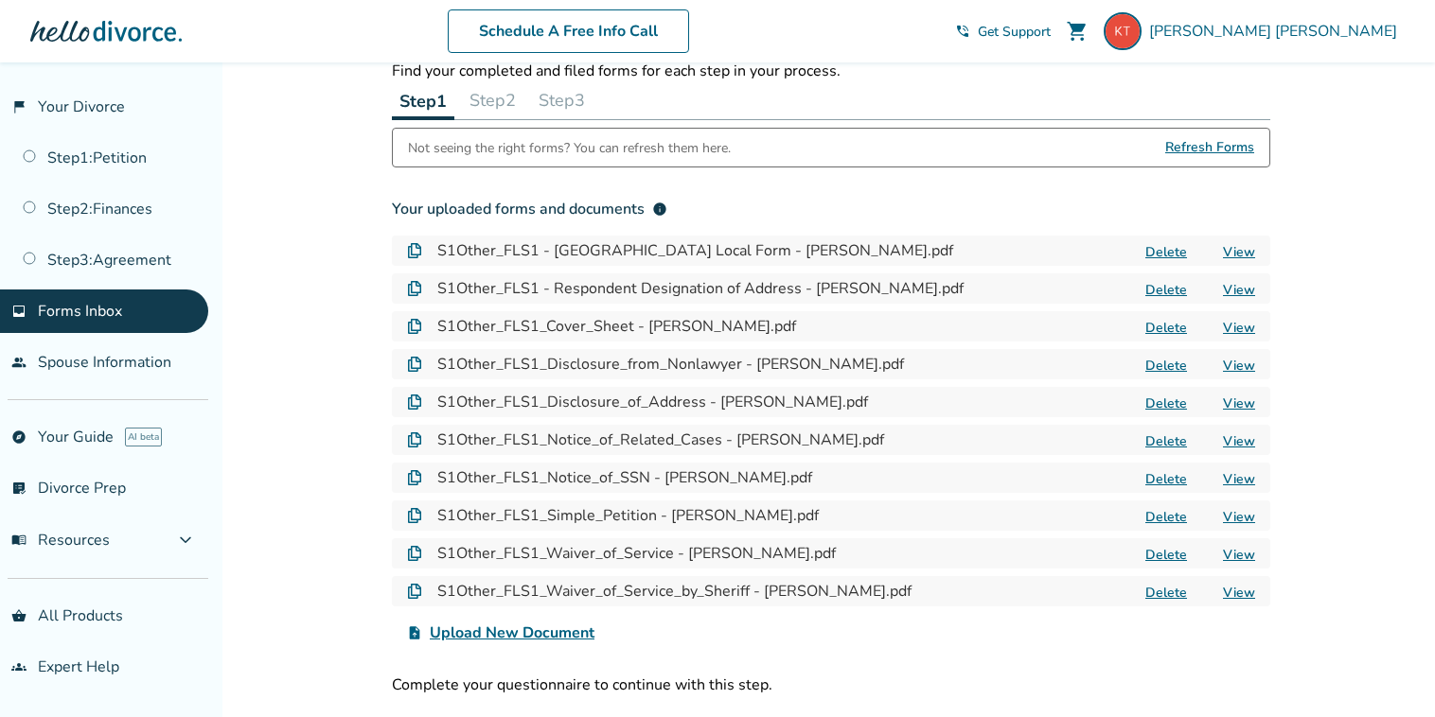
click at [488, 635] on span "Upload New Document" at bounding box center [512, 633] width 165 height 23
click at [0, 0] on input "upload_file Upload New Document" at bounding box center [0, 0] width 0 height 0
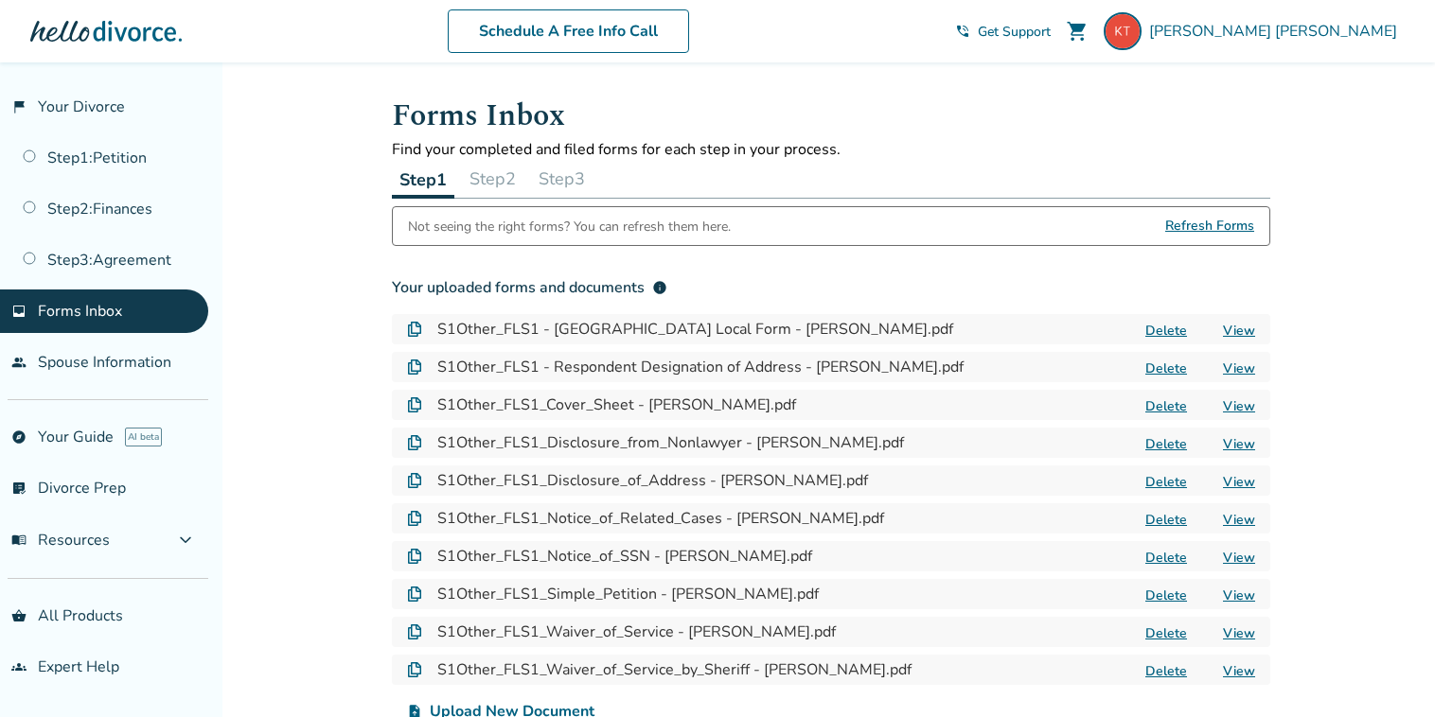
scroll to position [38, 0]
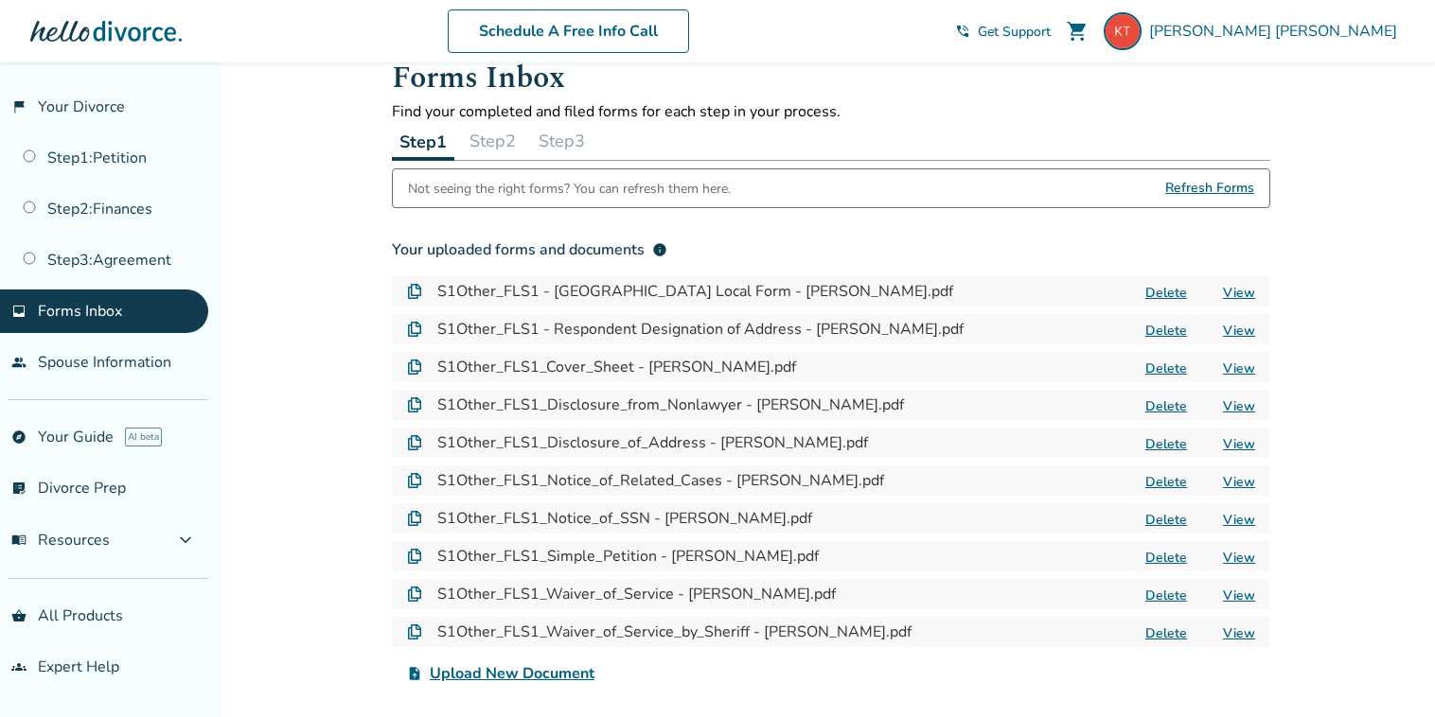
click at [508, 137] on button "Step 2" at bounding box center [493, 141] width 62 height 38
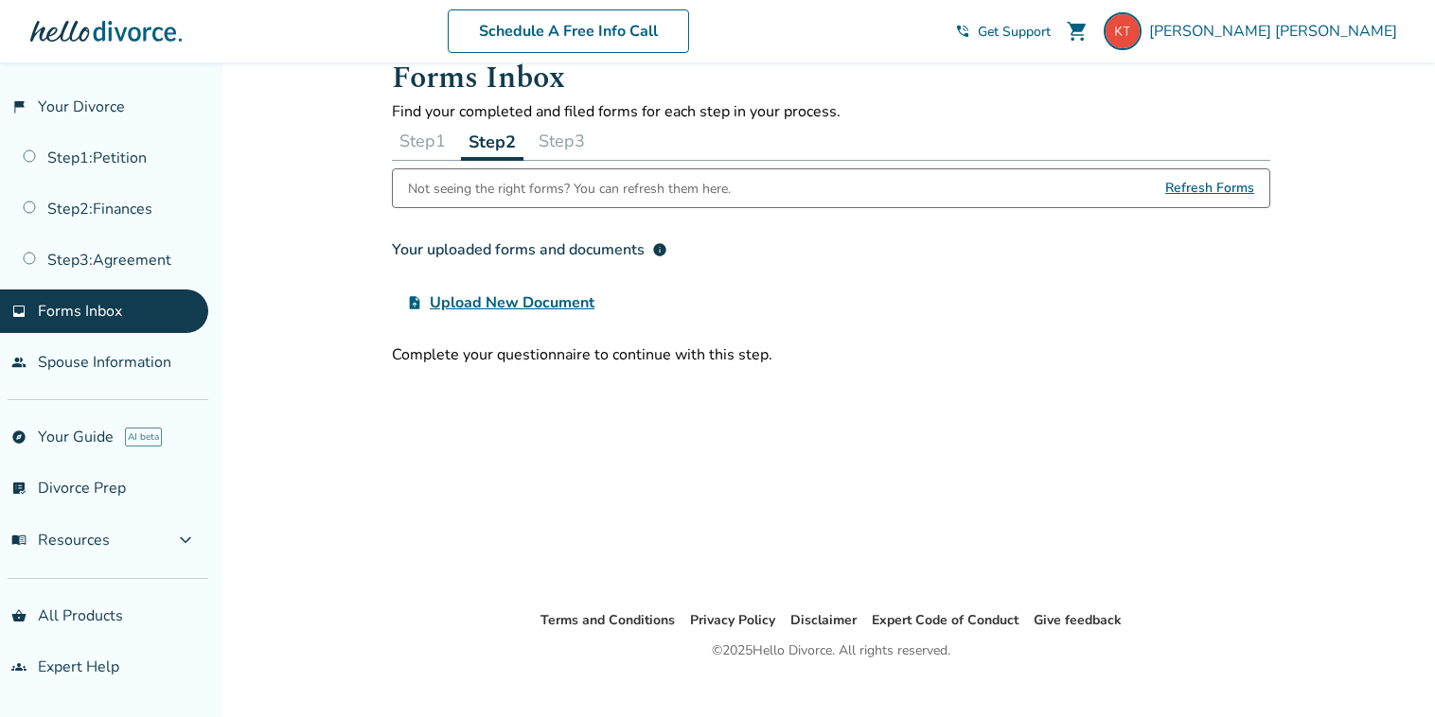
click at [431, 135] on button "Step 1" at bounding box center [423, 141] width 62 height 38
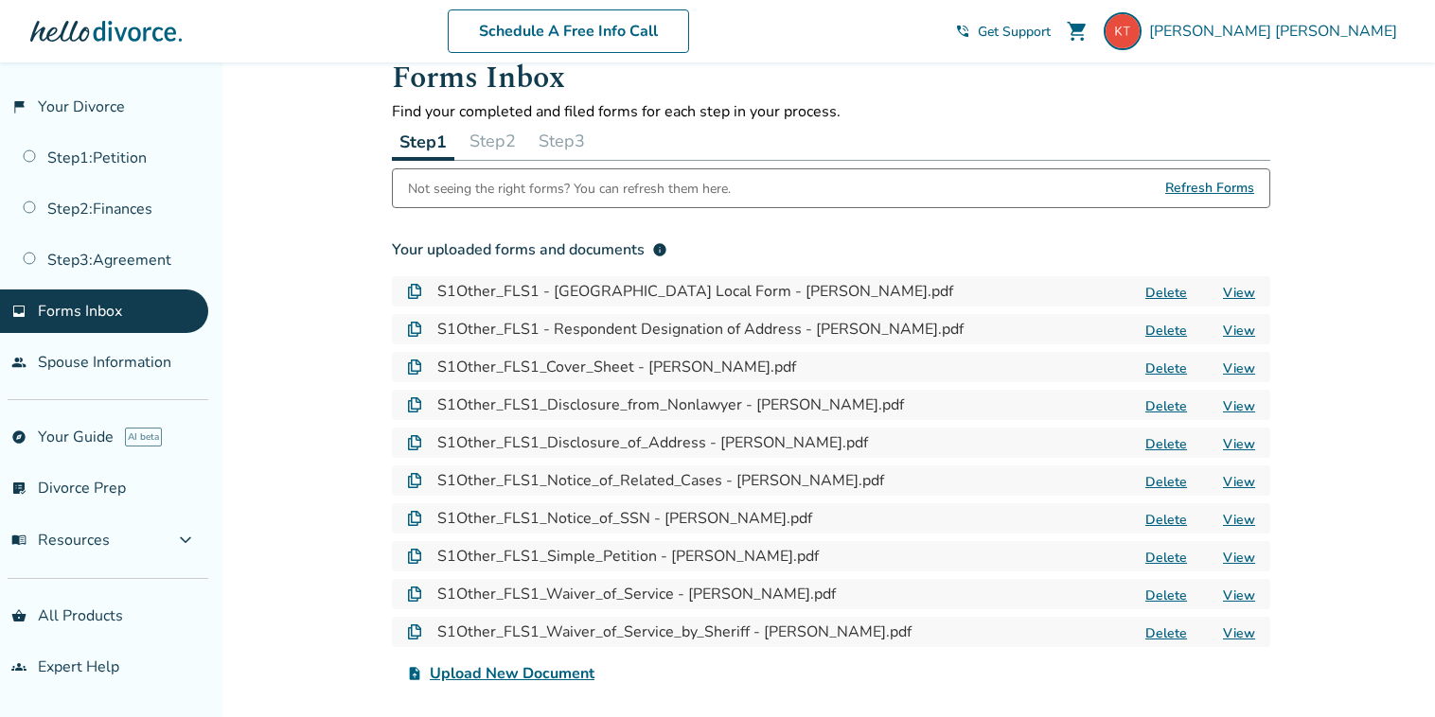
click at [431, 135] on button "Step 1" at bounding box center [423, 141] width 62 height 39
click at [1179, 191] on span "Refresh Forms" at bounding box center [1209, 188] width 89 height 38
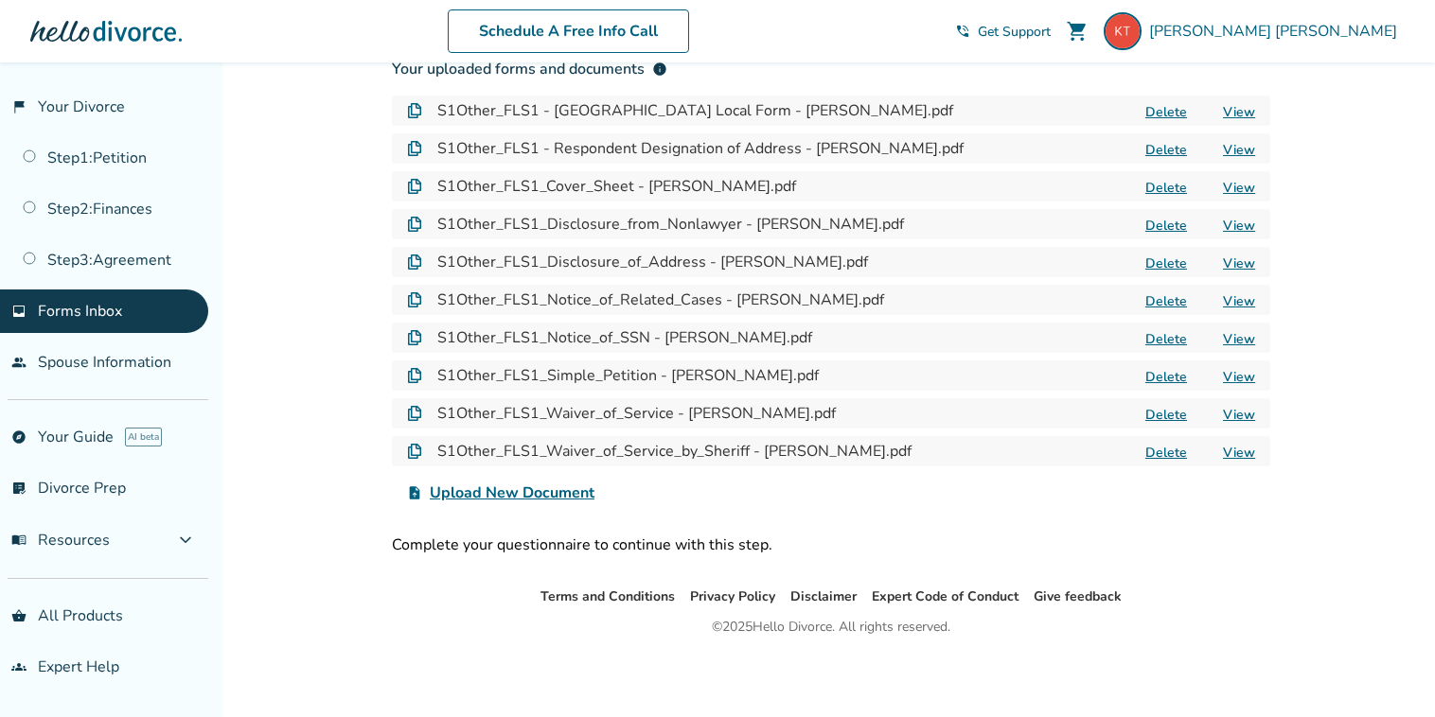
scroll to position [208, 0]
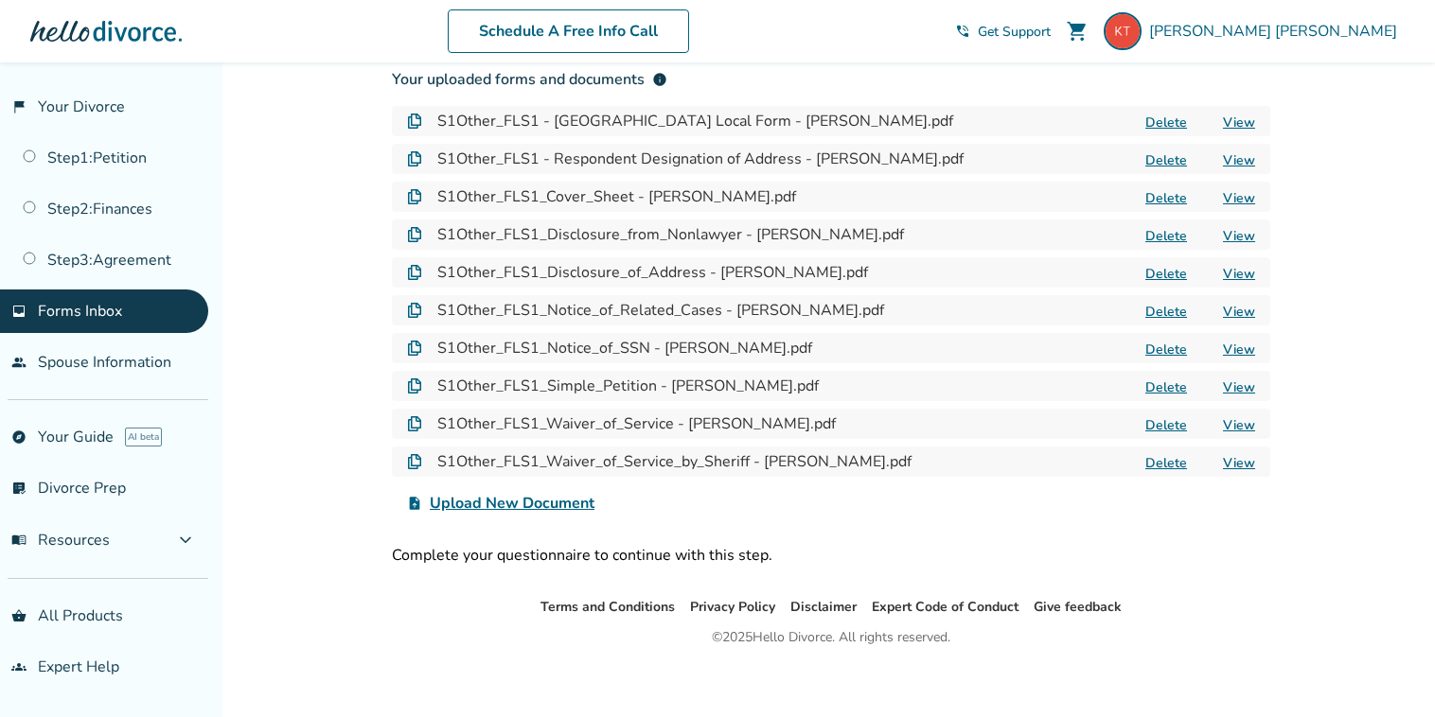
click at [646, 560] on div "Complete your questionnaire to continue with this step." at bounding box center [831, 555] width 878 height 21
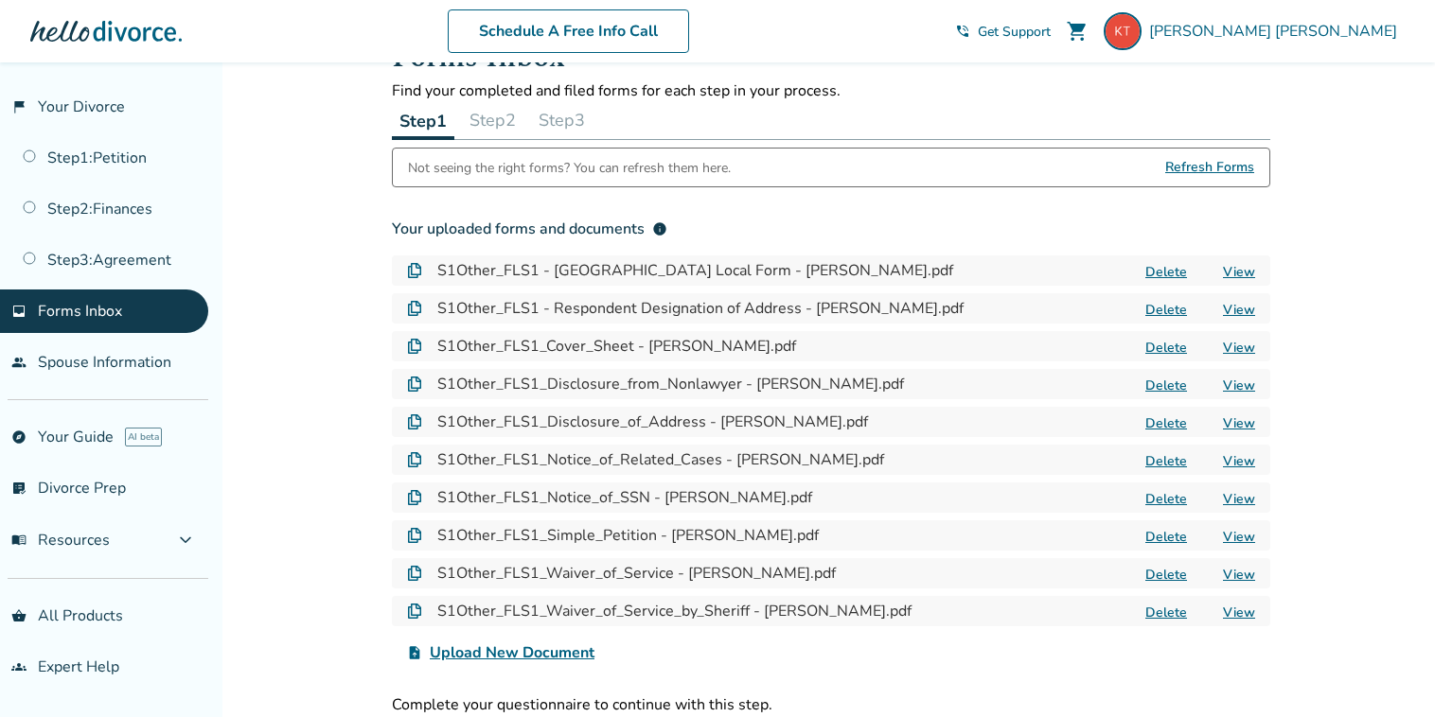
scroll to position [62, 0]
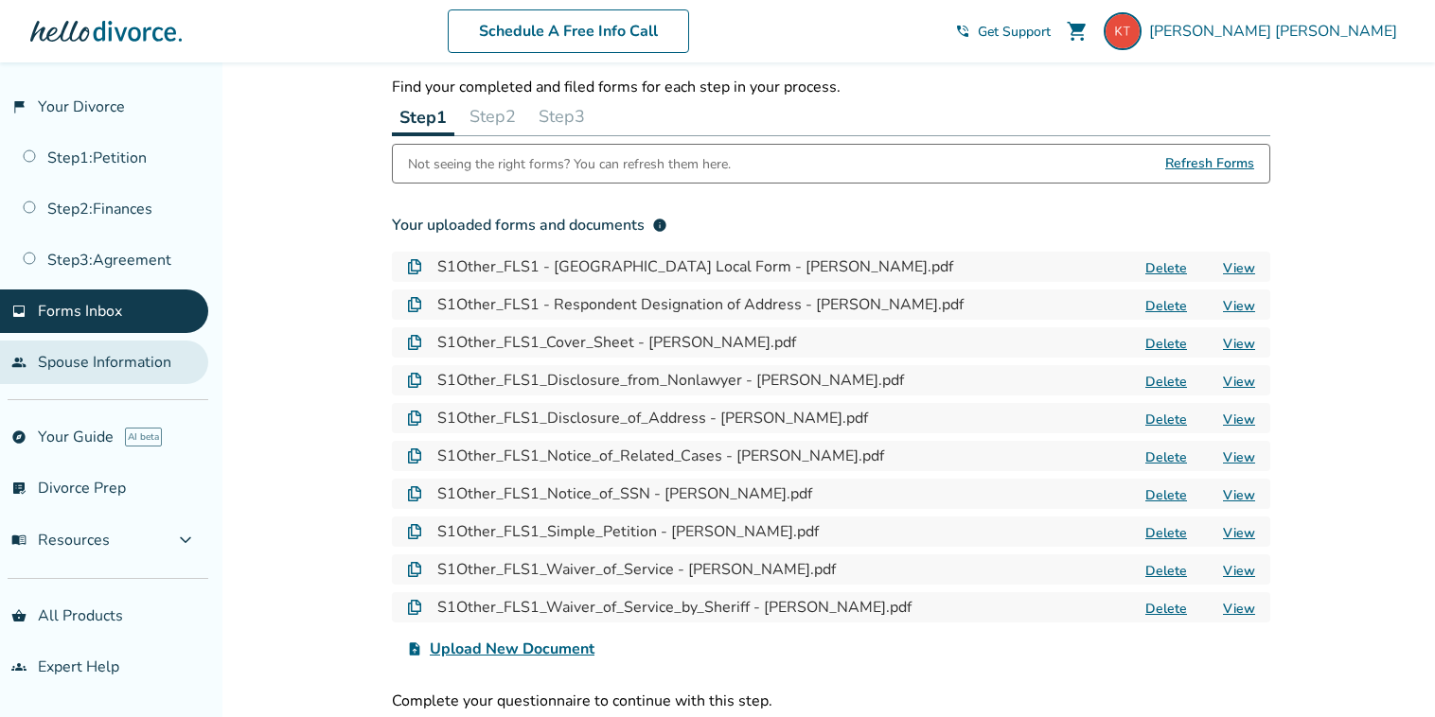
click at [127, 361] on link "people Spouse Information" at bounding box center [104, 363] width 208 height 44
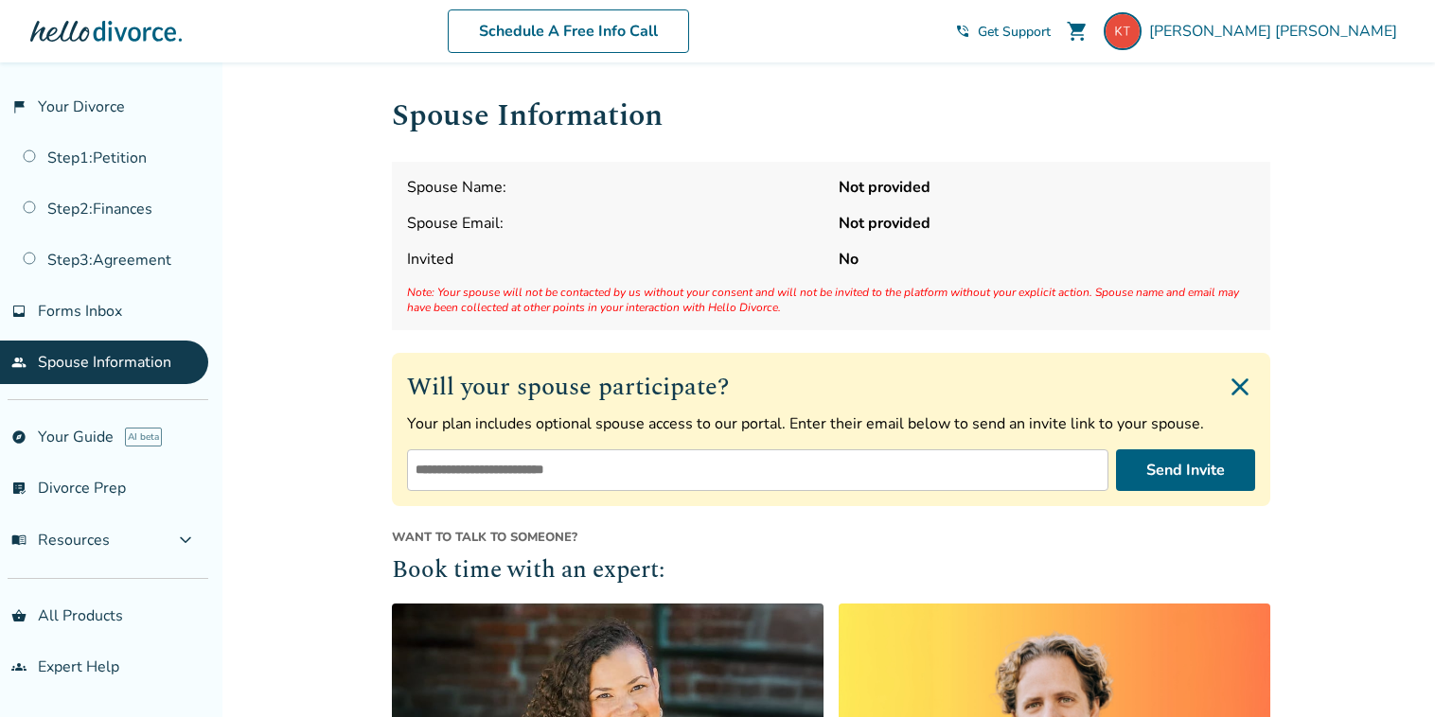
click at [778, 203] on div "Spouse Name: Not provided Spouse Email: Not provided Invited No Note: Your spou…" at bounding box center [831, 246] width 878 height 168
click at [113, 309] on span "Forms Inbox" at bounding box center [80, 311] width 84 height 21
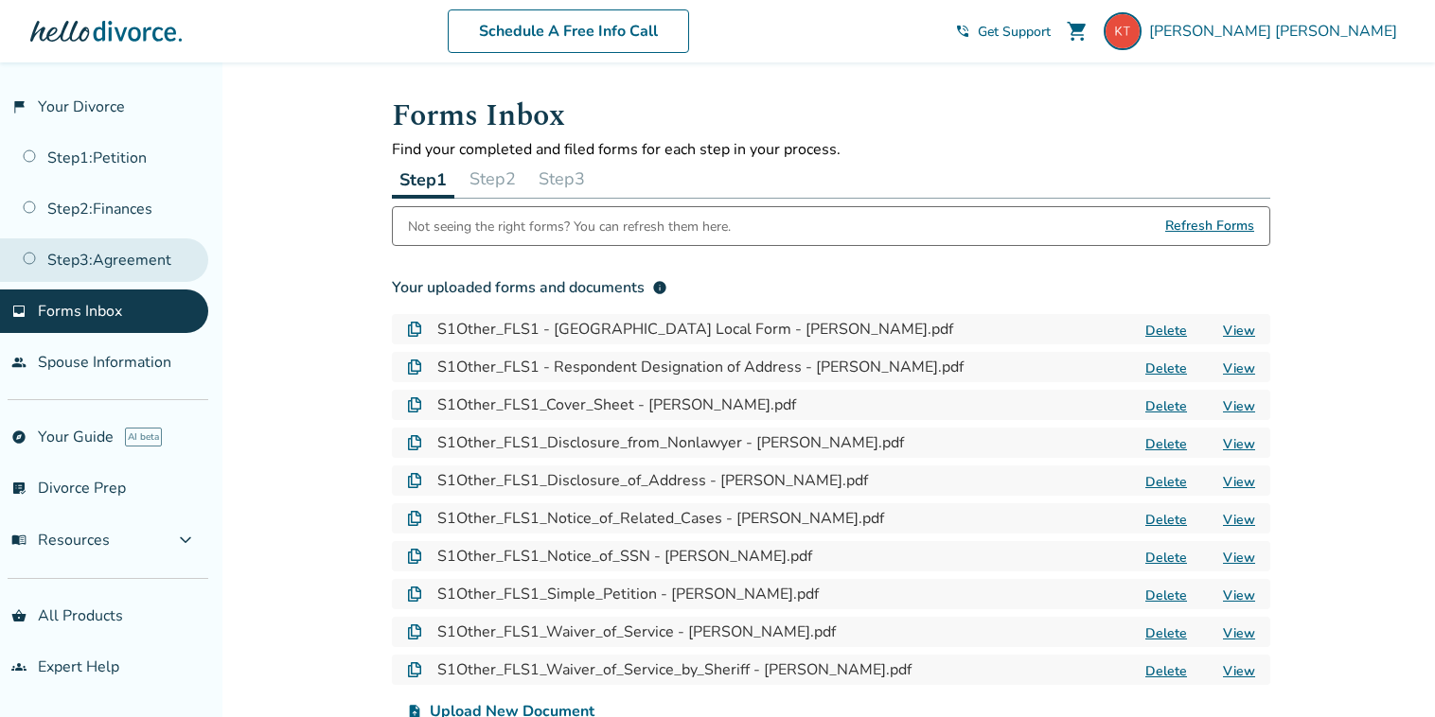
click at [123, 248] on link "Step 3 : Agreement" at bounding box center [104, 261] width 208 height 44
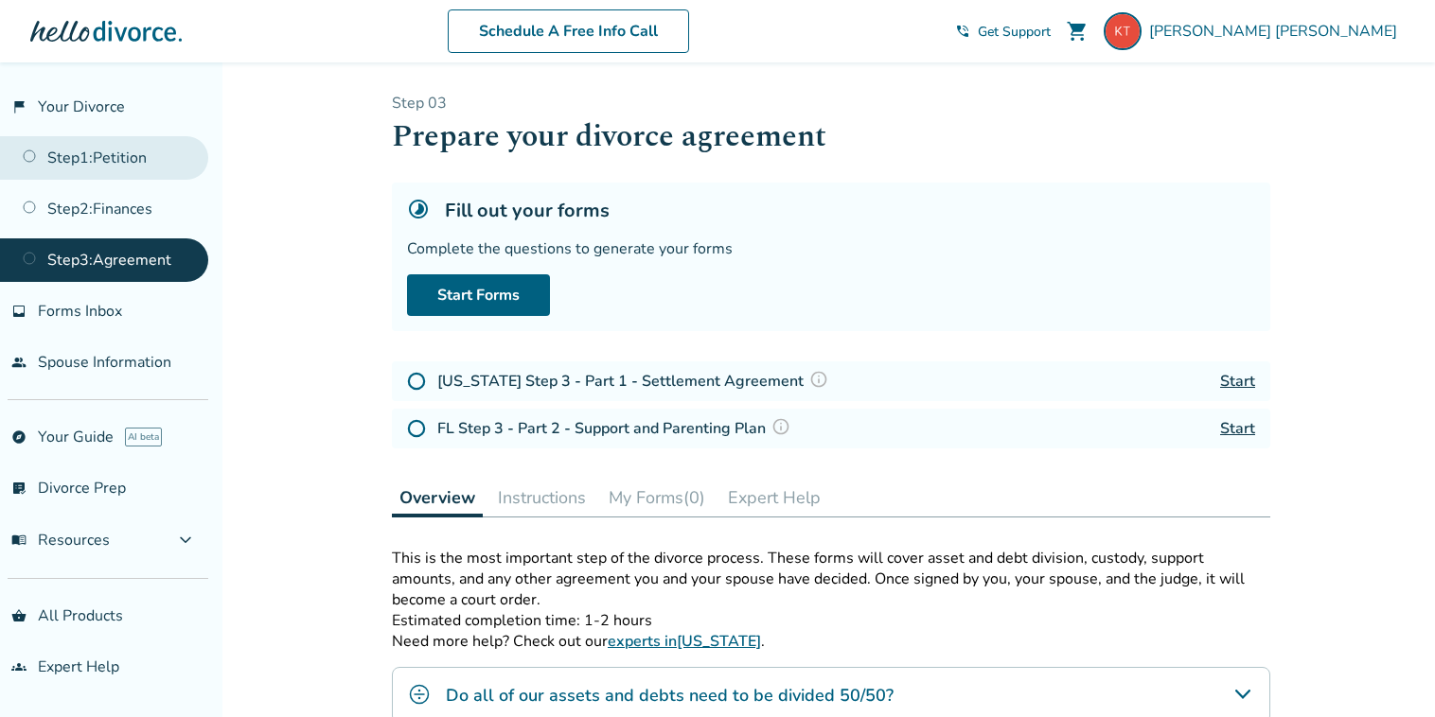
click at [123, 144] on link "Step 1 : Petition" at bounding box center [104, 158] width 208 height 44
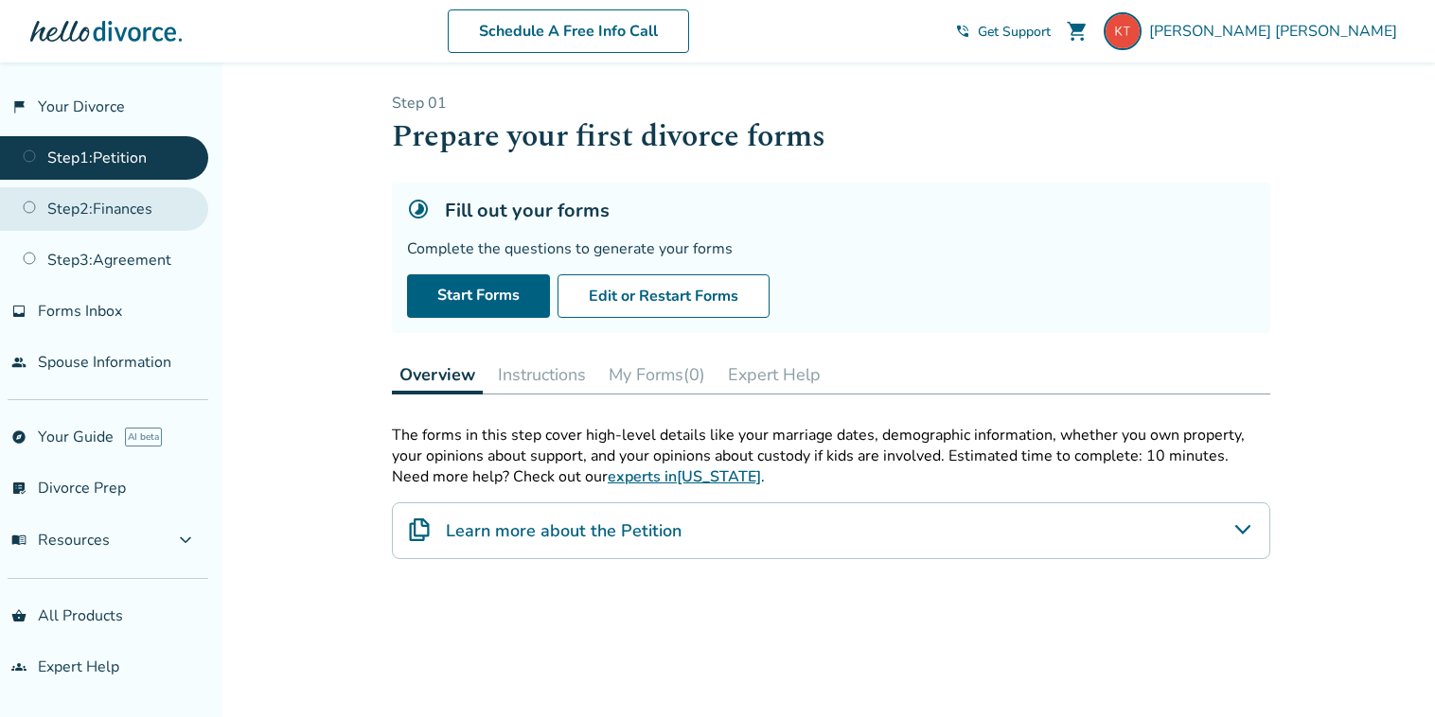
click at [118, 203] on link "Step 2 : Finances" at bounding box center [104, 209] width 208 height 44
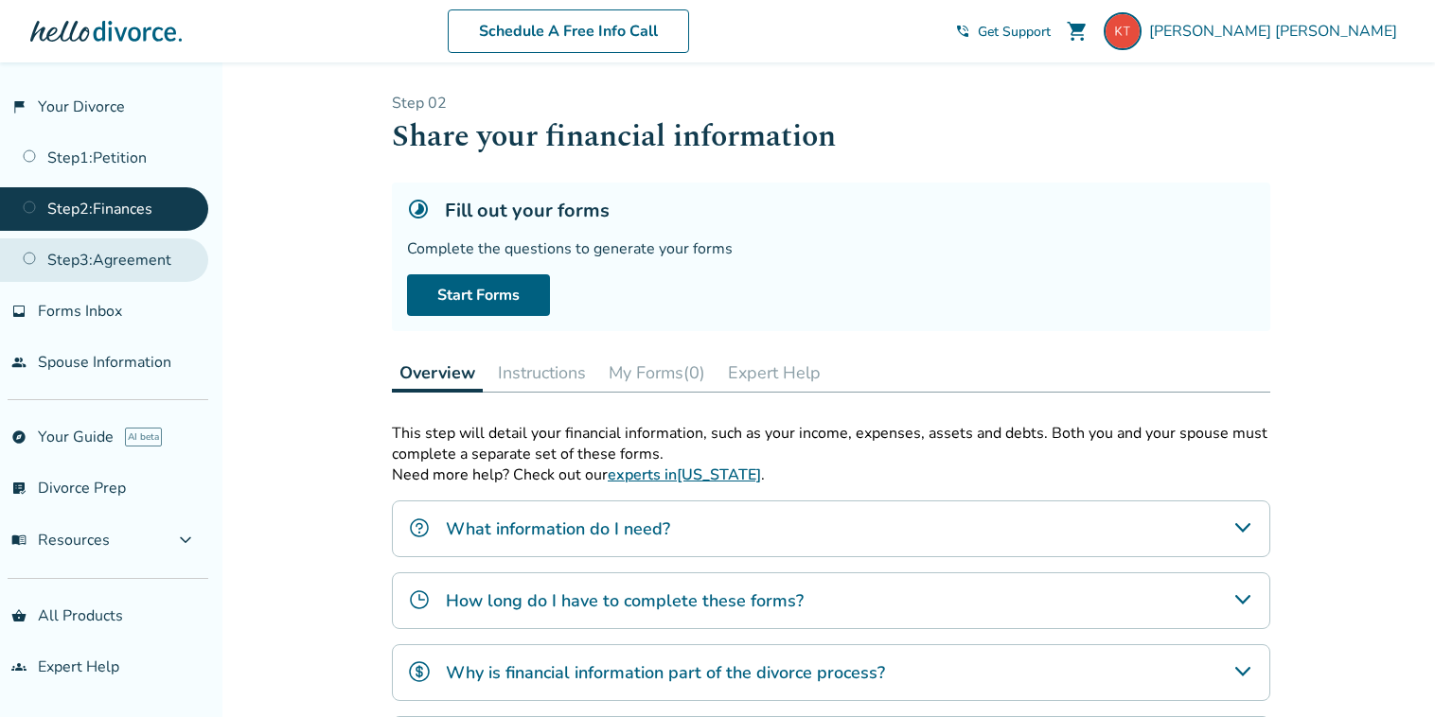
click at [122, 256] on link "Step 3 : Agreement" at bounding box center [104, 261] width 208 height 44
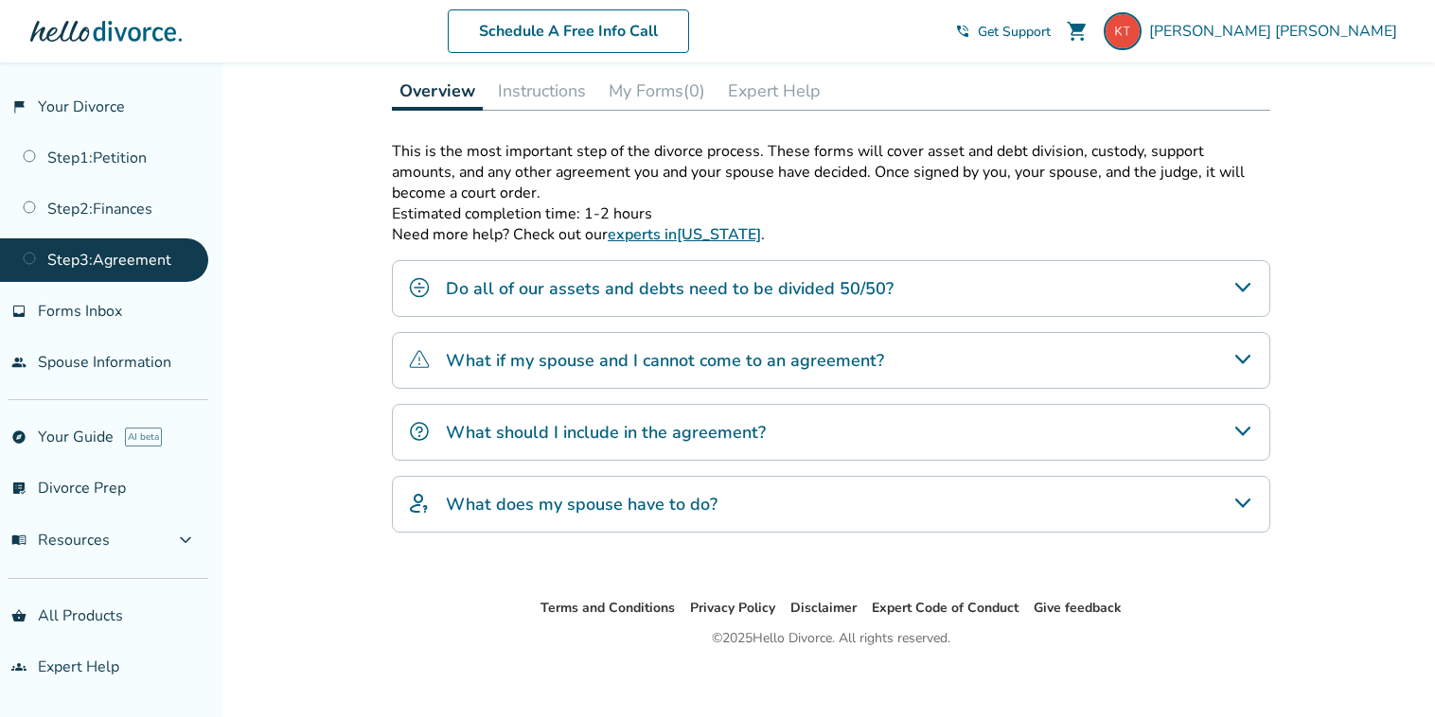
scroll to position [408, 0]
click at [148, 205] on link "Step 2 : Finances" at bounding box center [104, 209] width 208 height 44
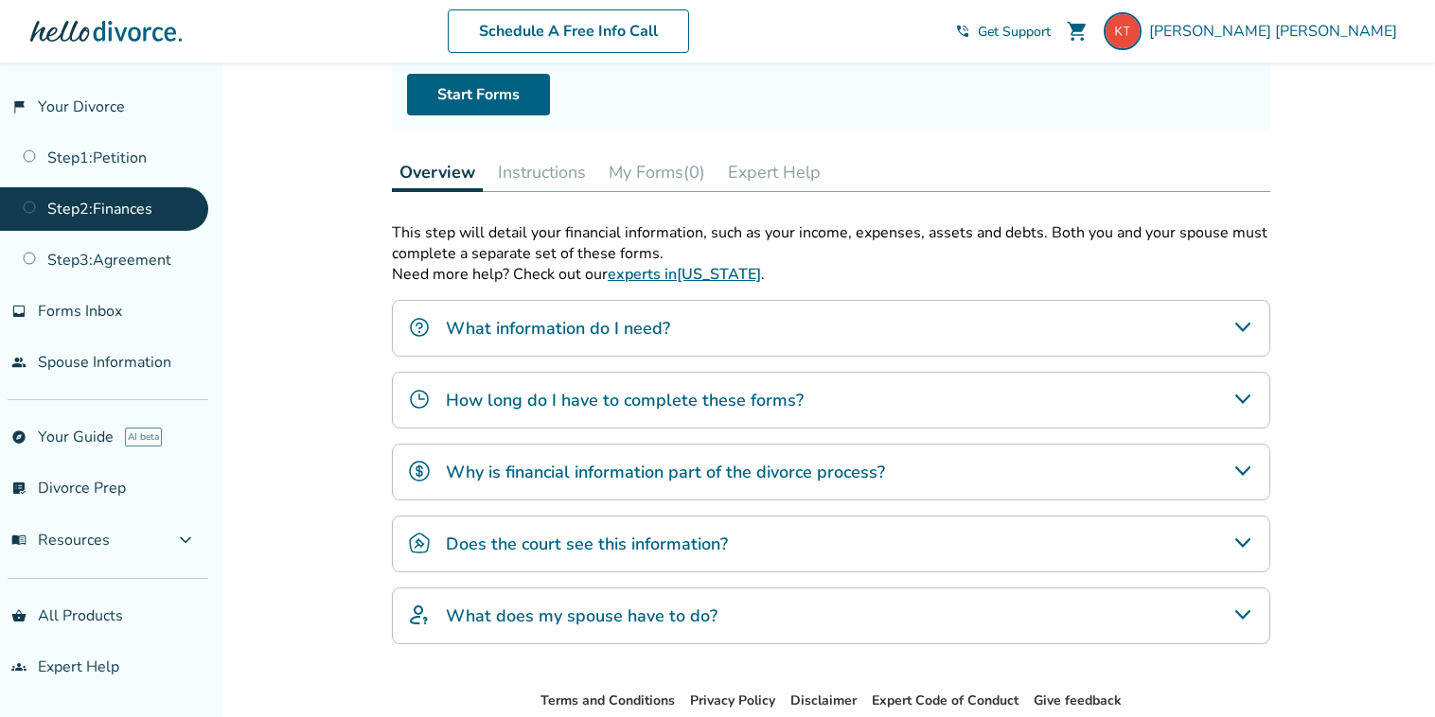
scroll to position [304, 0]
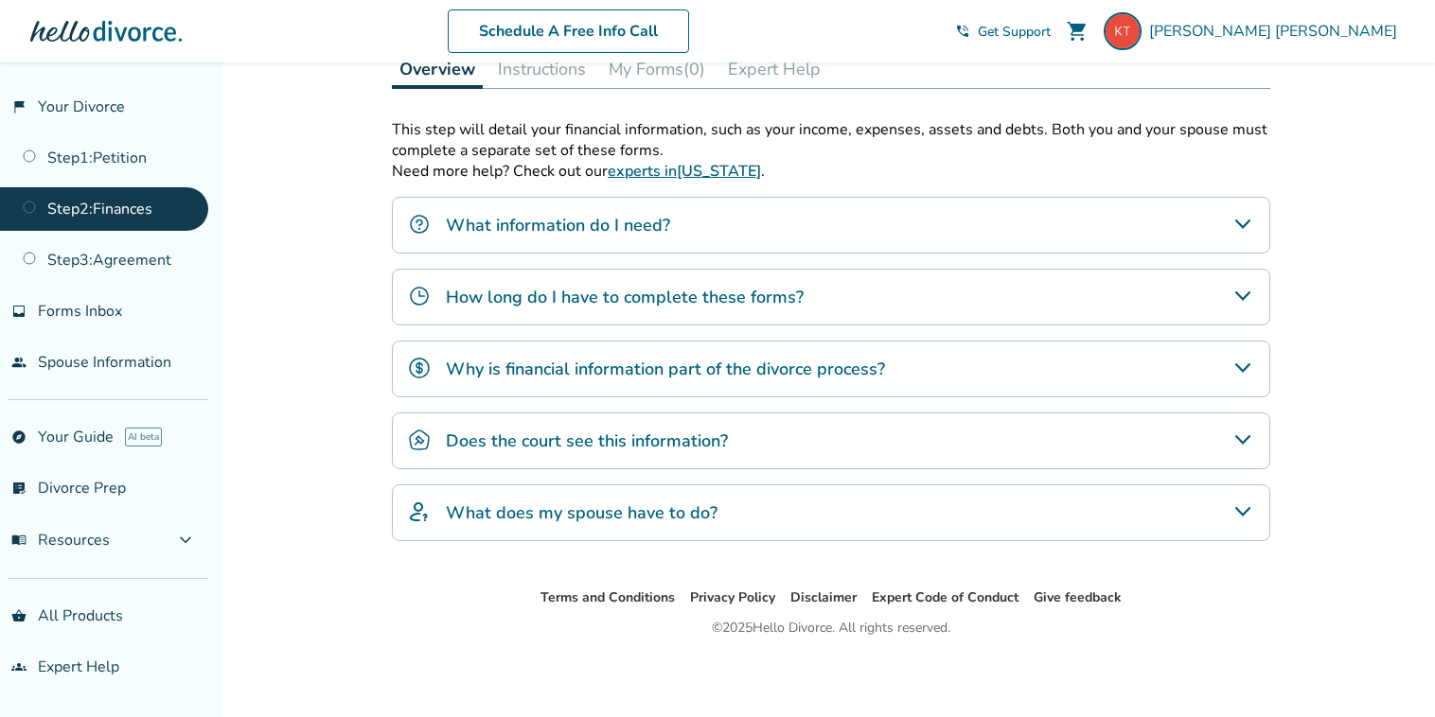
click at [523, 242] on div "What information do I need?" at bounding box center [831, 225] width 878 height 57
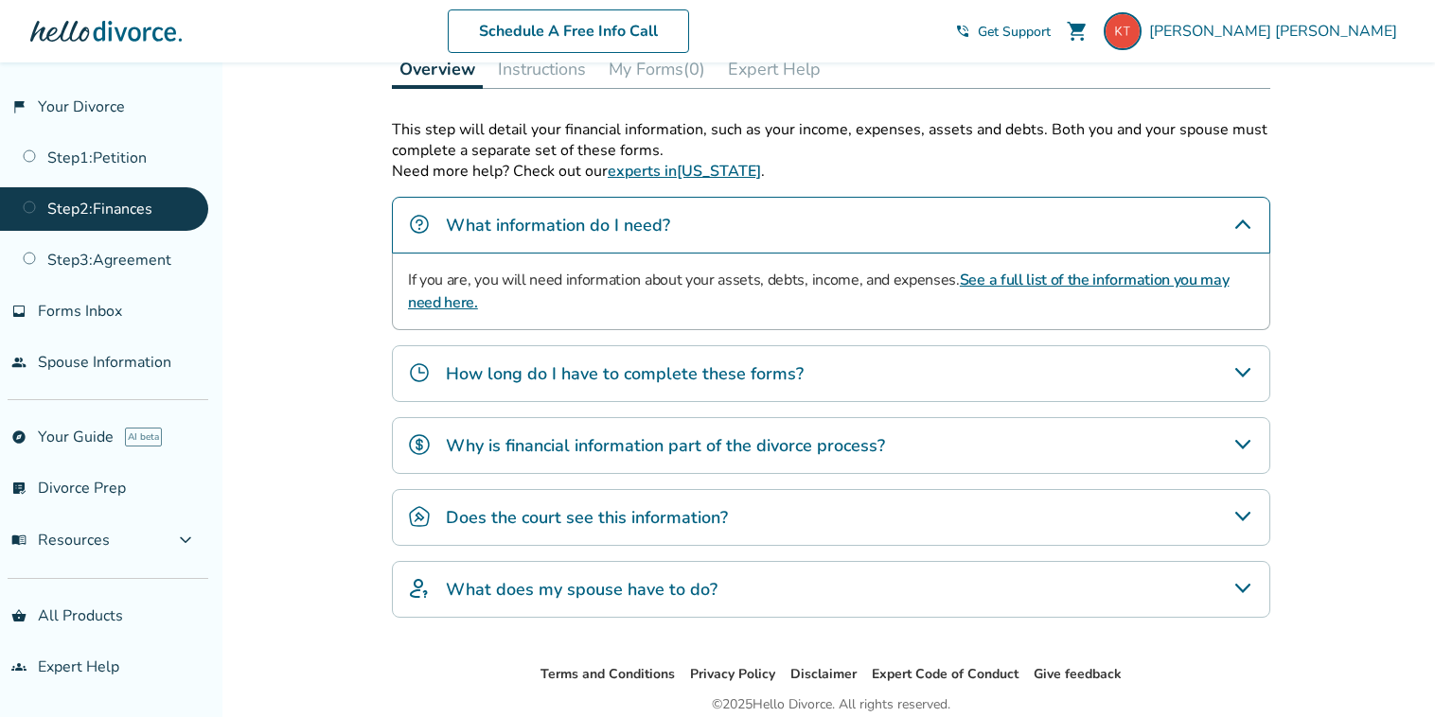
click at [1070, 273] on link "See a full list of the information you may need here." at bounding box center [818, 292] width 821 height 44
